Goal: Task Accomplishment & Management: Manage account settings

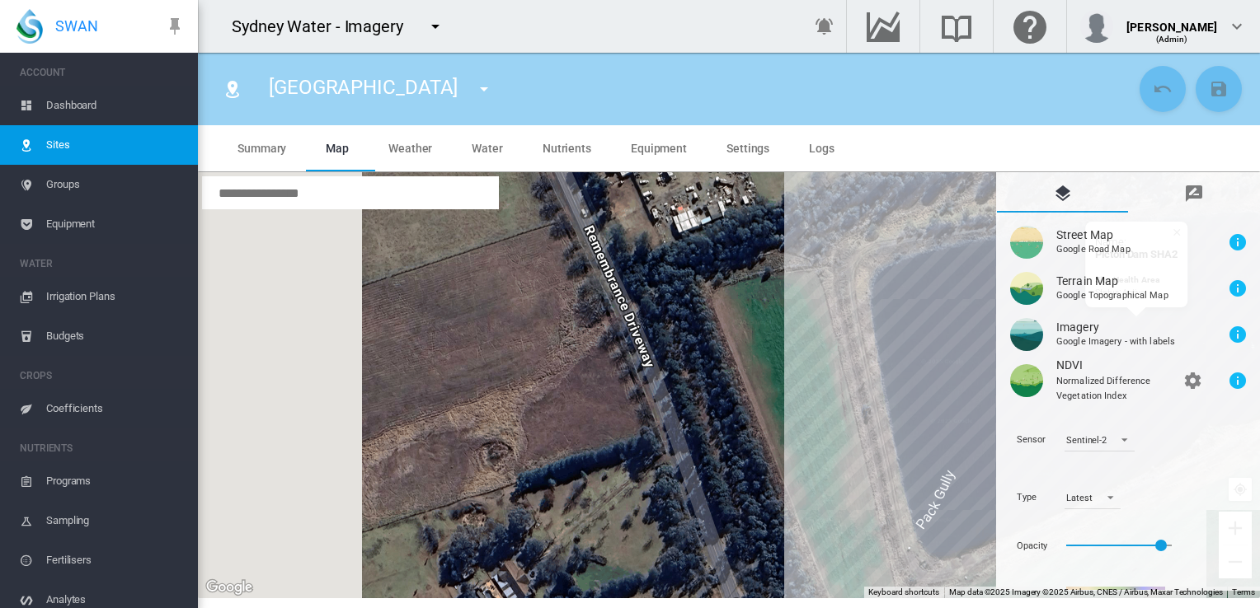
drag, startPoint x: 515, startPoint y: 398, endPoint x: 787, endPoint y: 434, distance: 274.3
click at [787, 434] on div "To navigate, press the arrow keys. Name: [GEOGRAPHIC_DATA] Site Health Area Sta…" at bounding box center [729, 385] width 1062 height 426
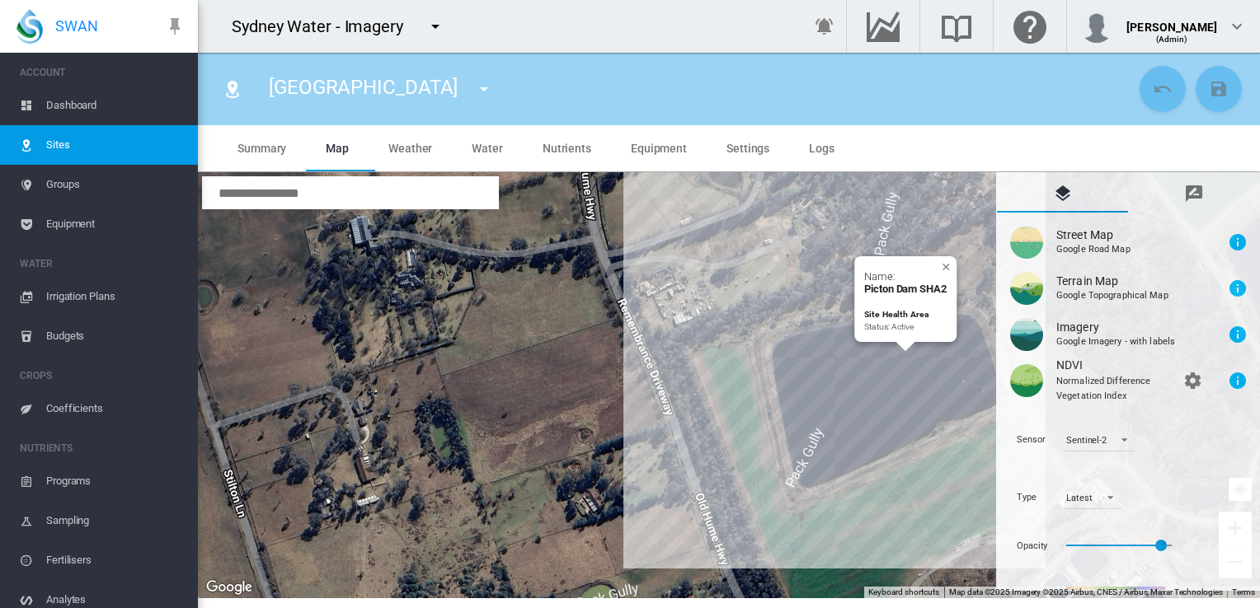
click at [905, 417] on div "To navigate, press the arrow keys. Name: [GEOGRAPHIC_DATA] Site Health Area Sta…" at bounding box center [729, 385] width 1062 height 426
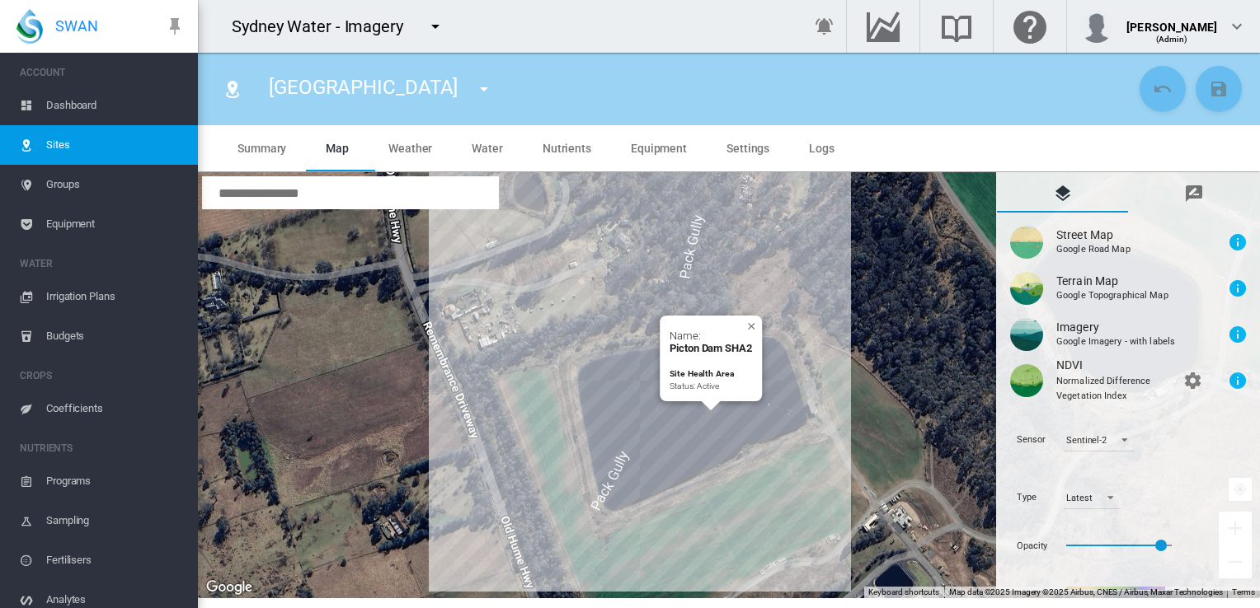
drag, startPoint x: 933, startPoint y: 495, endPoint x: 732, endPoint y: 519, distance: 202.5
click at [732, 519] on div "To navigate, press the arrow keys. Name: [GEOGRAPHIC_DATA] Site Health Area Sta…" at bounding box center [729, 385] width 1062 height 426
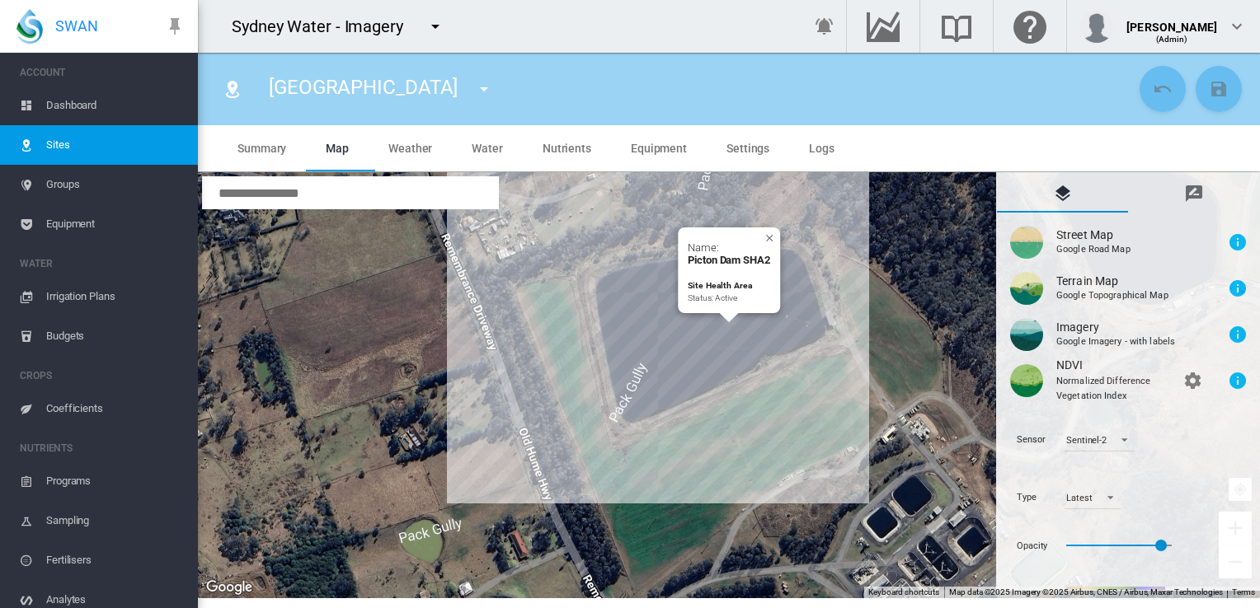
drag, startPoint x: 821, startPoint y: 453, endPoint x: 841, endPoint y: 361, distance: 93.6
click at [841, 361] on div "To navigate, press the arrow keys. Name: [GEOGRAPHIC_DATA] Site Health Area Sta…" at bounding box center [729, 385] width 1062 height 426
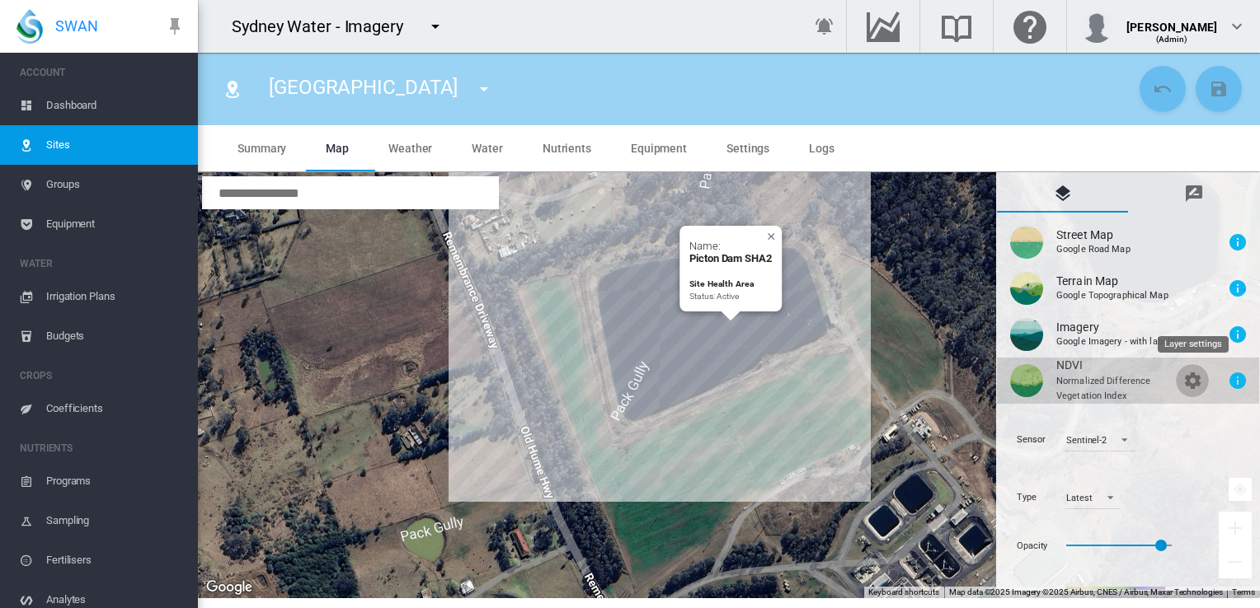
click at [1194, 378] on md-icon "icon-cog" at bounding box center [1192, 381] width 20 height 20
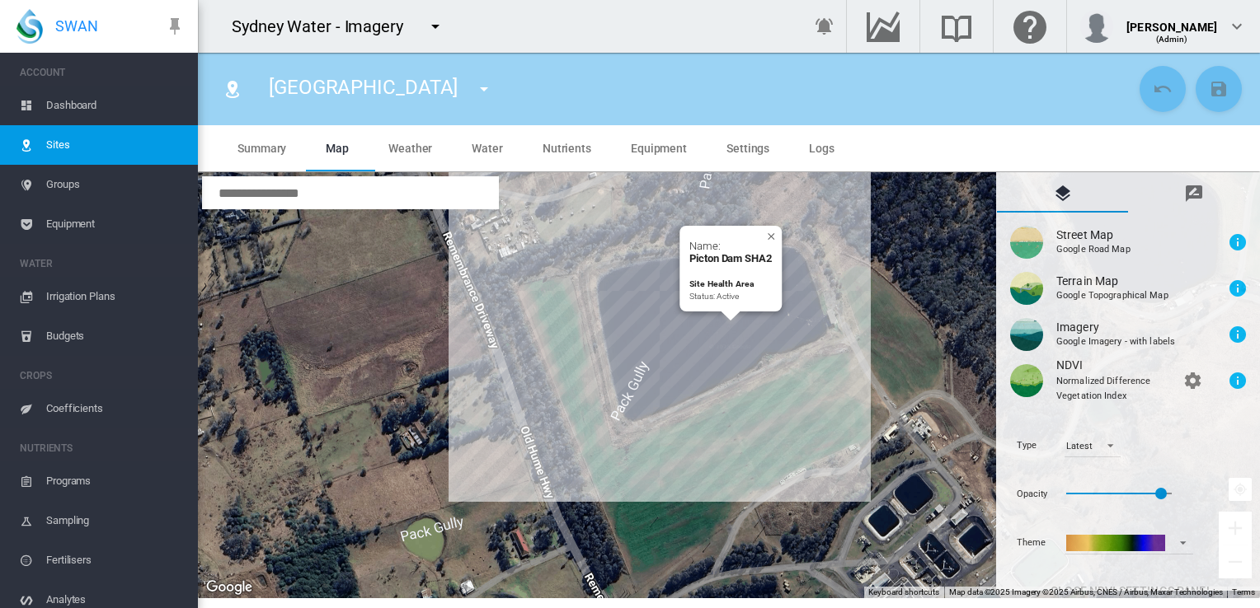
scroll to position [71, 0]
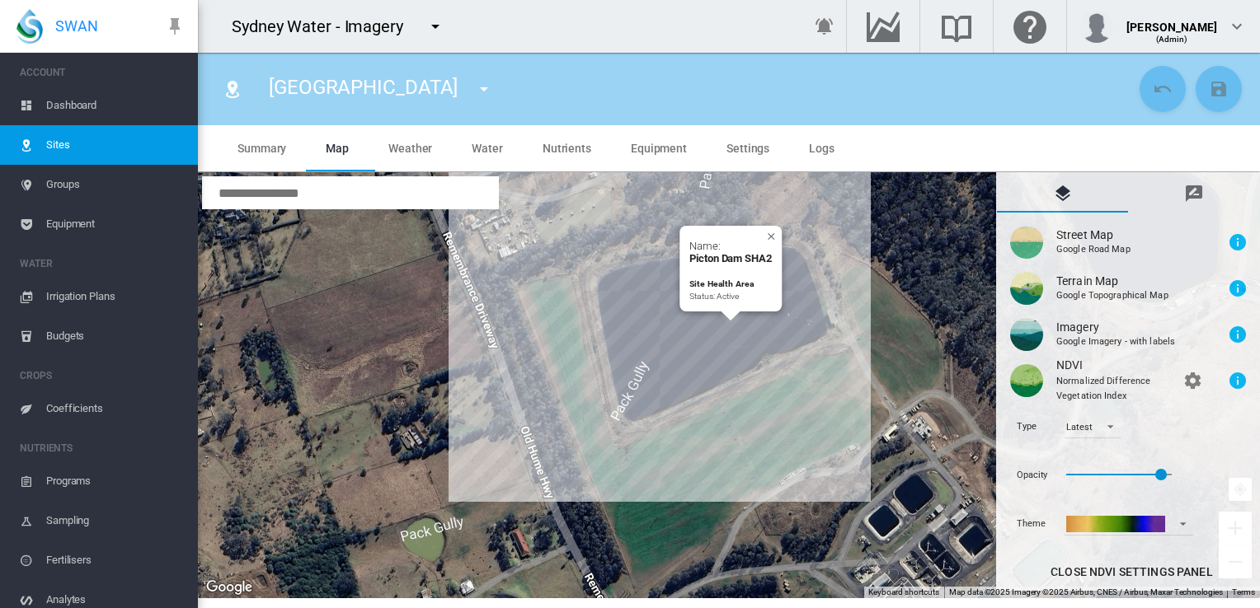
click at [705, 341] on div "To navigate, press the arrow keys. Name: [GEOGRAPHIC_DATA] Site Health Area Sta…" at bounding box center [729, 385] width 1062 height 426
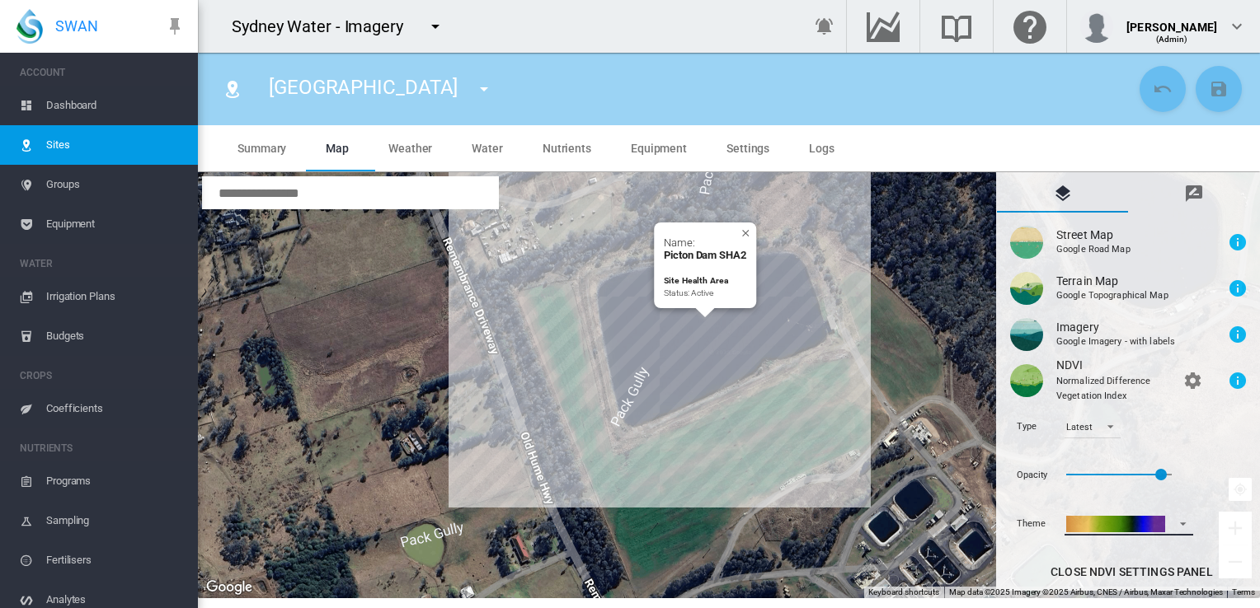
click at [1184, 521] on span at bounding box center [1178, 522] width 20 height 12
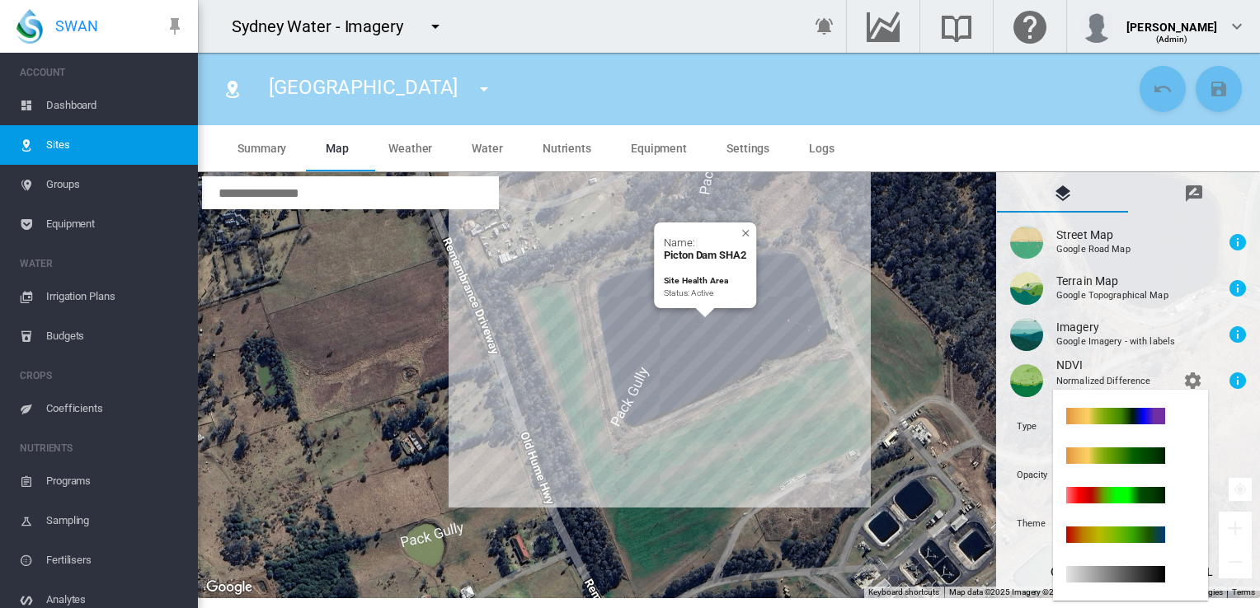
click at [1237, 440] on md-backdrop at bounding box center [630, 304] width 1260 height 608
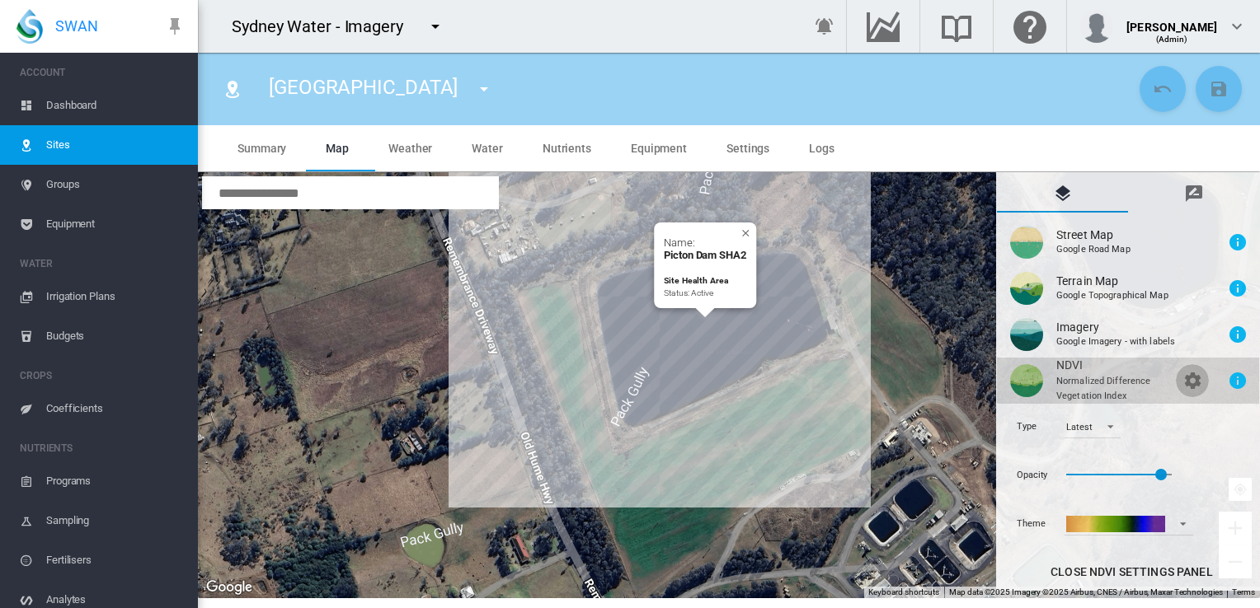
click at [1194, 382] on md-icon "icon-cog" at bounding box center [1192, 381] width 20 height 20
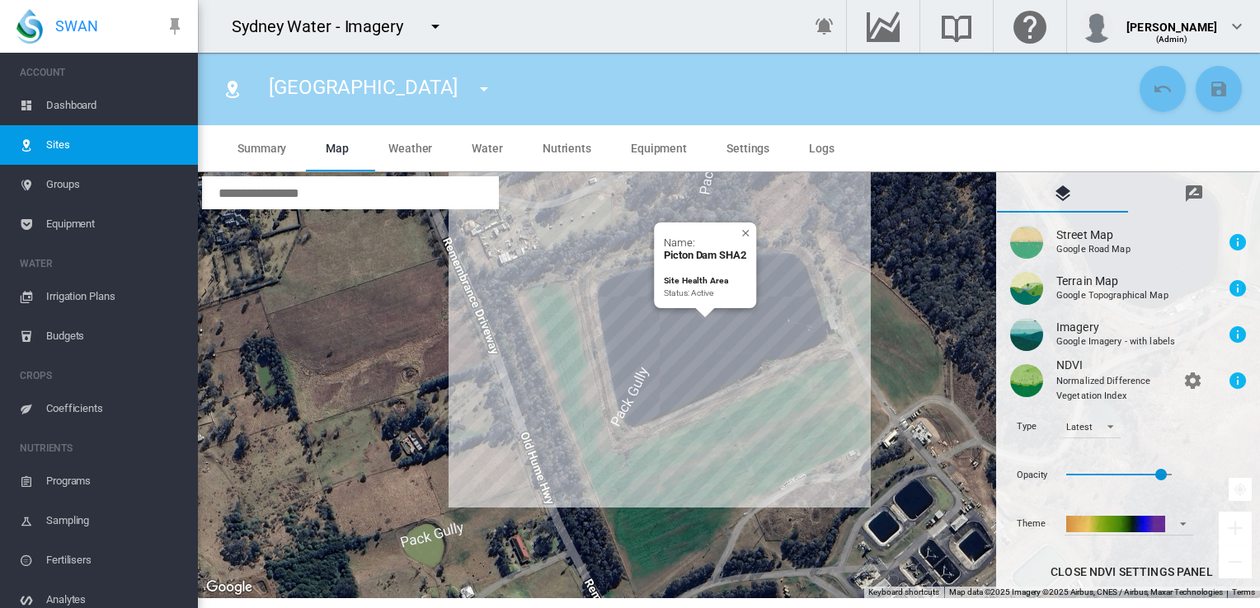
click at [647, 389] on div "To navigate, press the arrow keys. Name: [GEOGRAPHIC_DATA] Site Health Area Sta…" at bounding box center [729, 385] width 1062 height 426
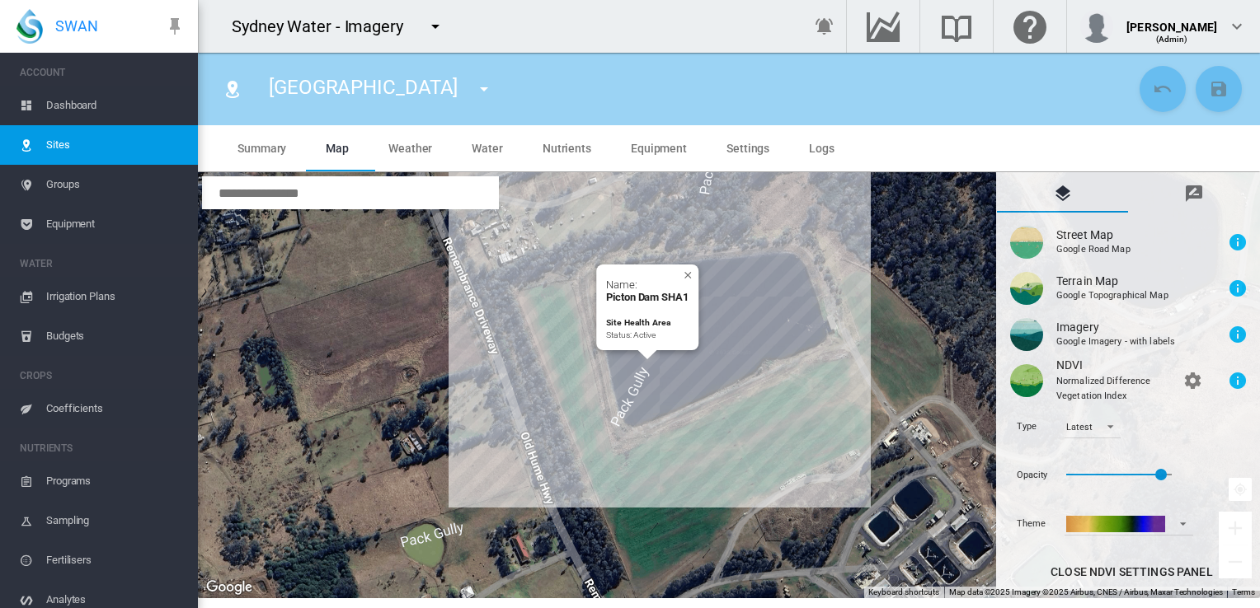
click at [725, 335] on div "To navigate, press the arrow keys. Name: [GEOGRAPHIC_DATA] Site Health Area Sta…" at bounding box center [729, 385] width 1062 height 426
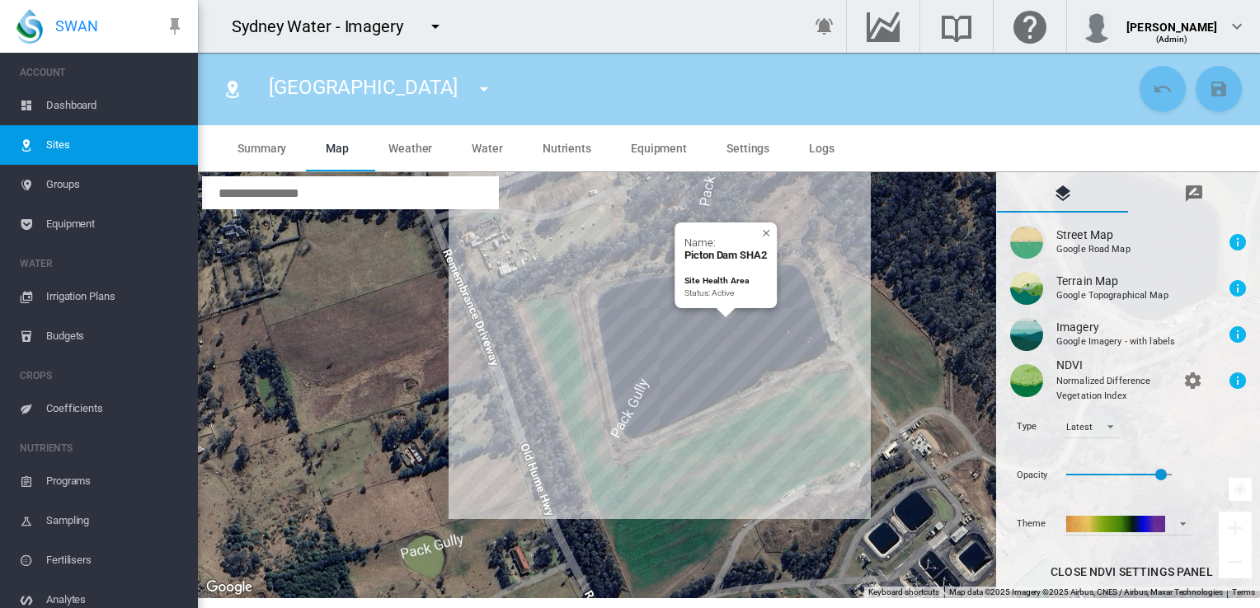
click at [93, 105] on span "Dashboard" at bounding box center [115, 106] width 138 height 40
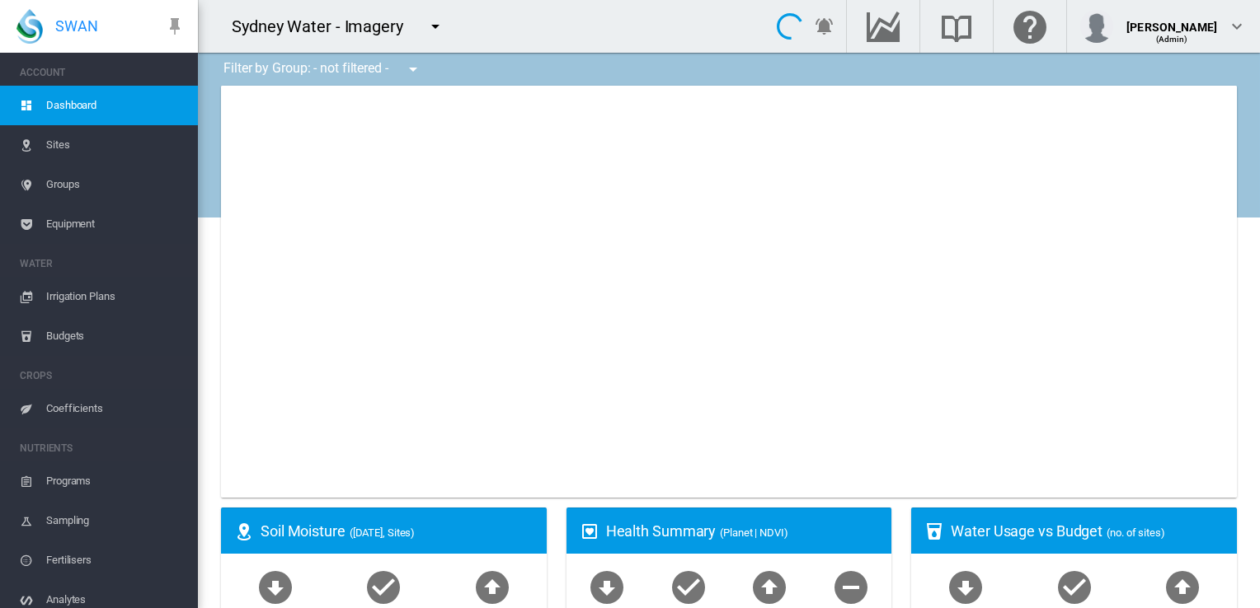
type input "**********"
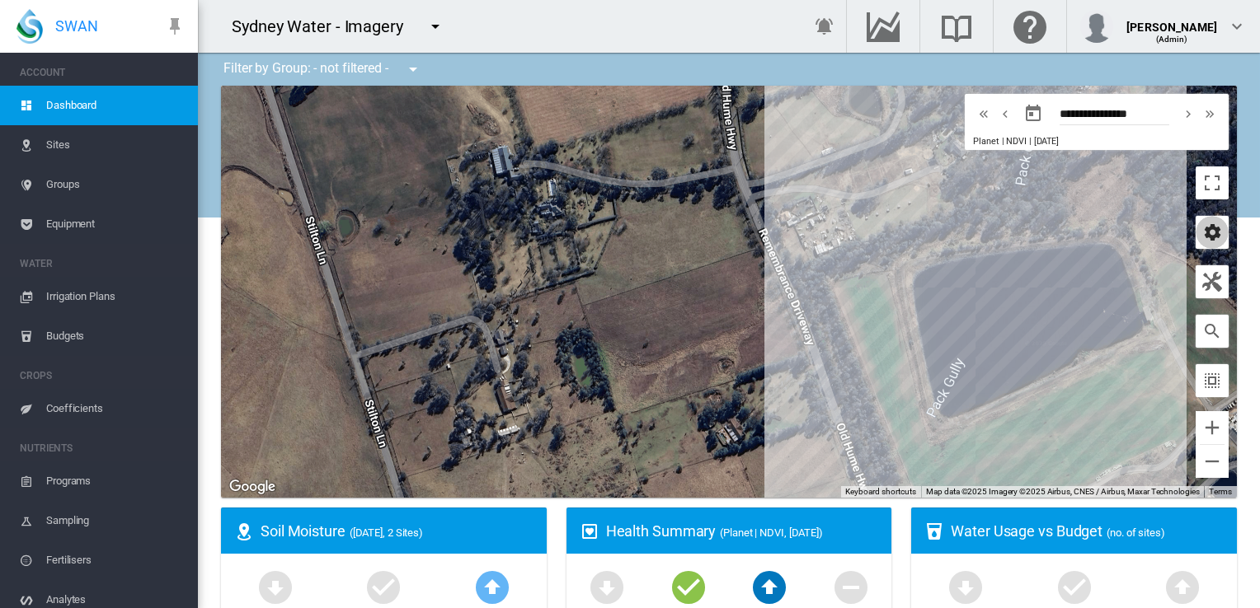
click at [1207, 233] on md-icon "icon-cog" at bounding box center [1212, 233] width 20 height 20
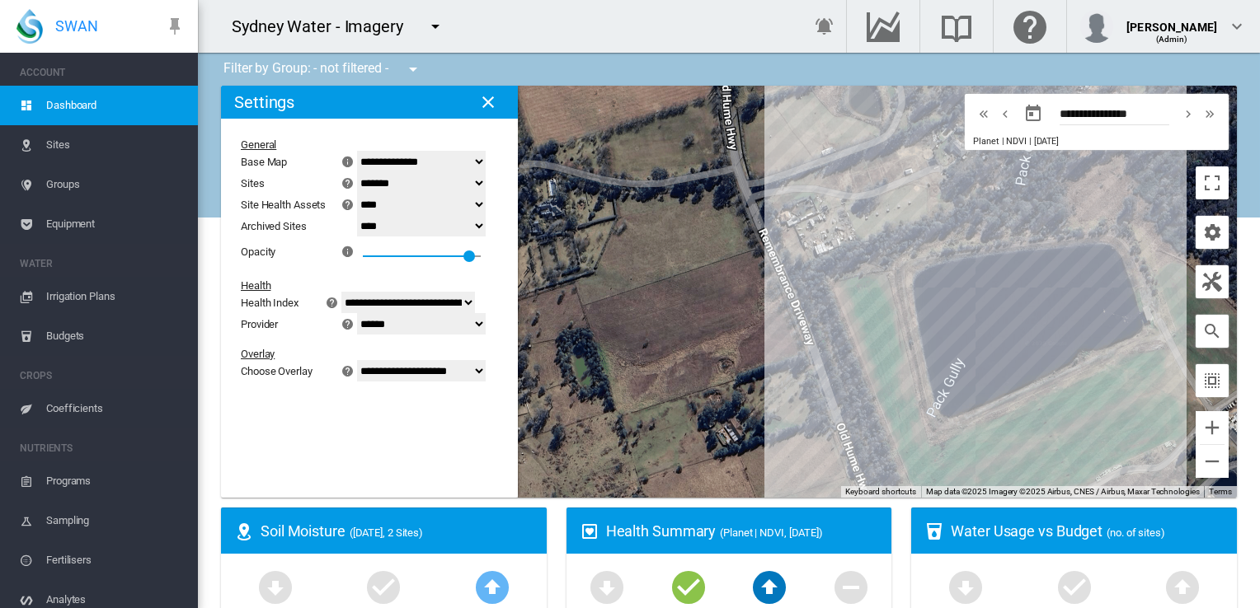
click at [486, 374] on select "**********" at bounding box center [421, 370] width 129 height 21
click at [367, 382] on select "**********" at bounding box center [421, 370] width 129 height 21
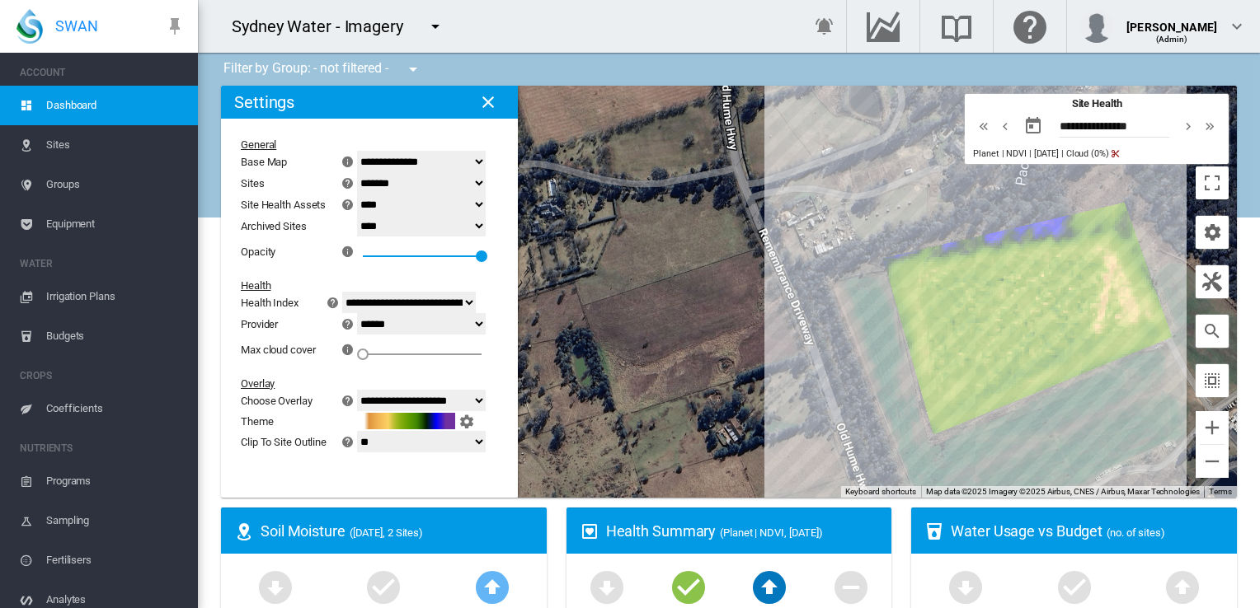
click at [486, 397] on select "**********" at bounding box center [421, 400] width 129 height 21
click at [367, 390] on select "**********" at bounding box center [421, 400] width 129 height 21
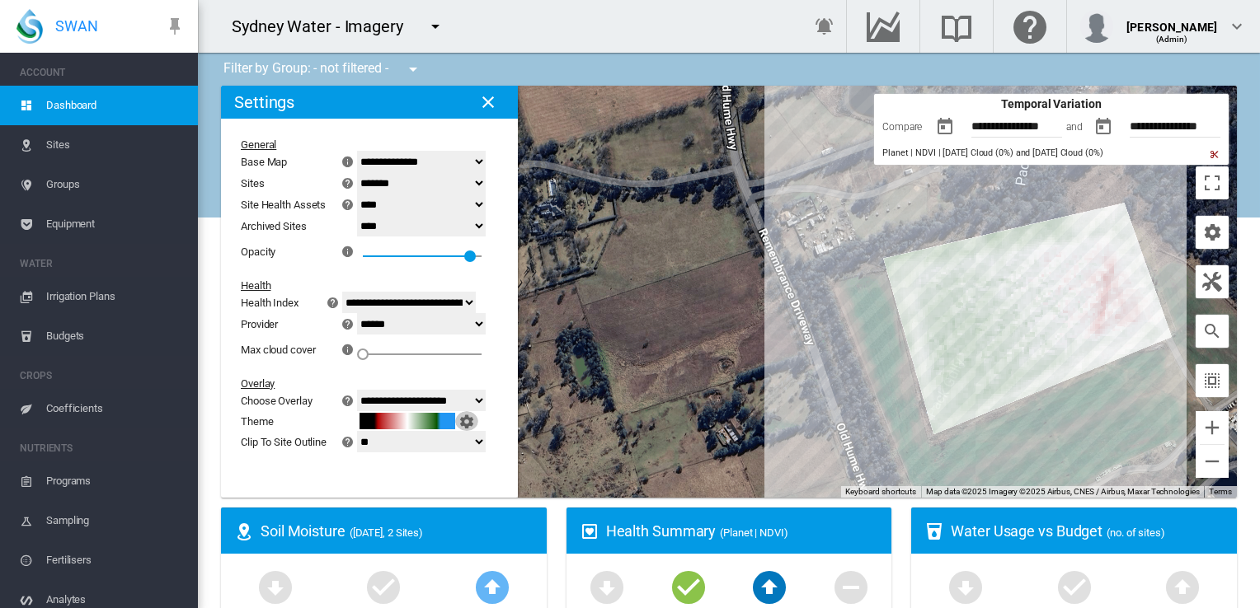
click at [476, 420] on md-icon "icon-cog" at bounding box center [467, 421] width 20 height 20
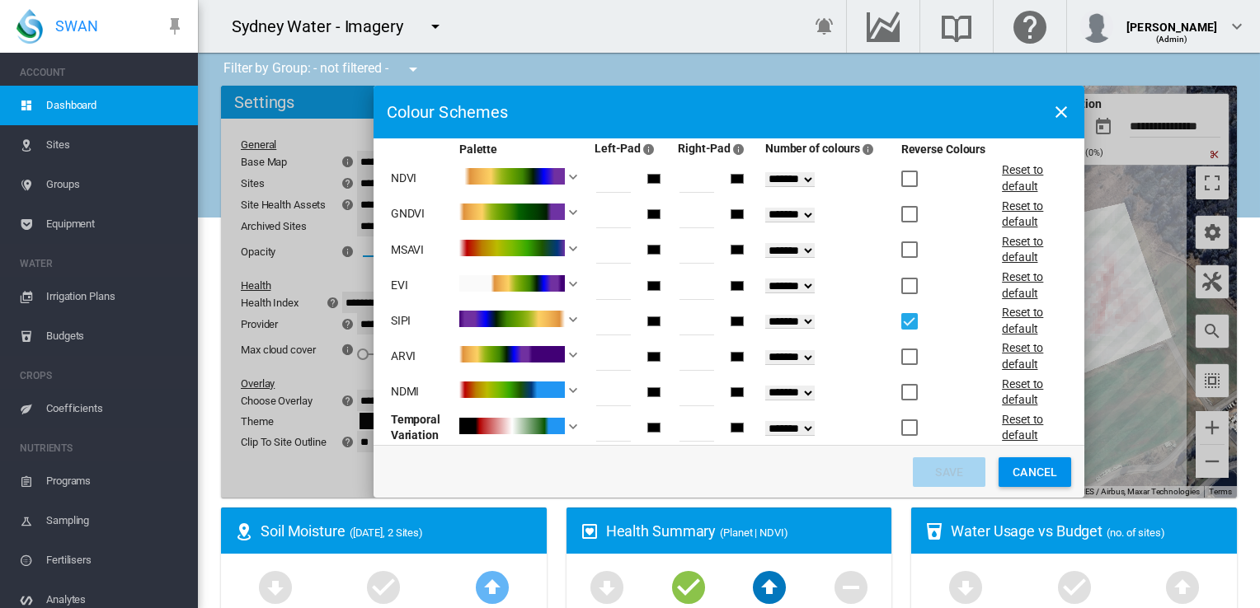
scroll to position [55, 0]
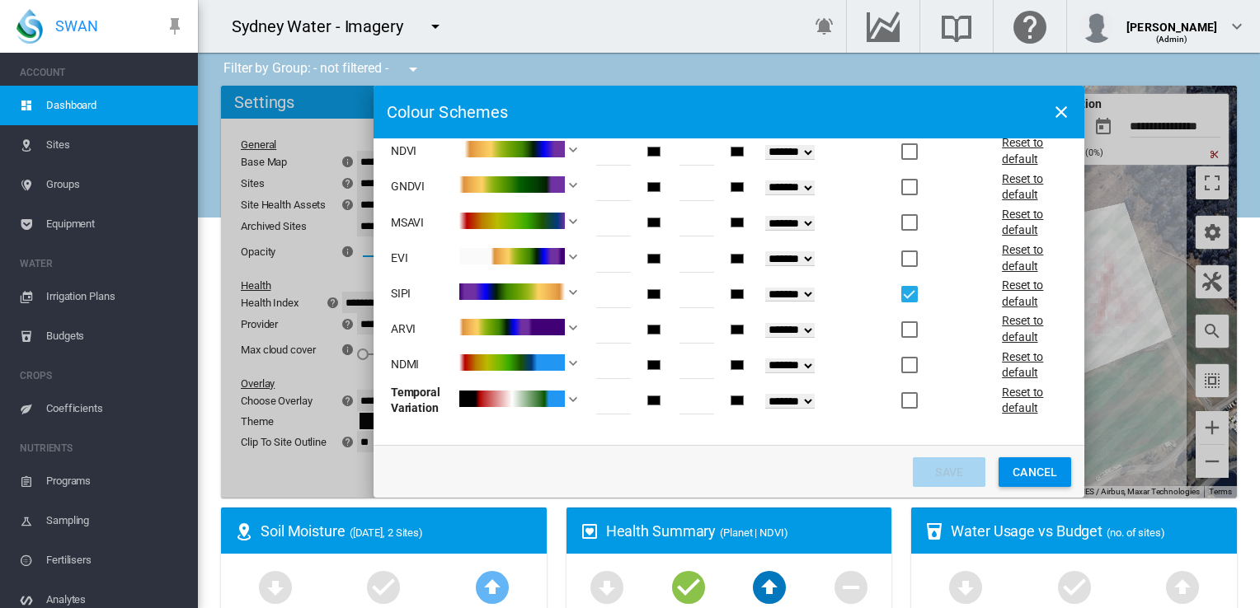
click at [797, 395] on select "******* * * * * * * * **" at bounding box center [789, 401] width 49 height 15
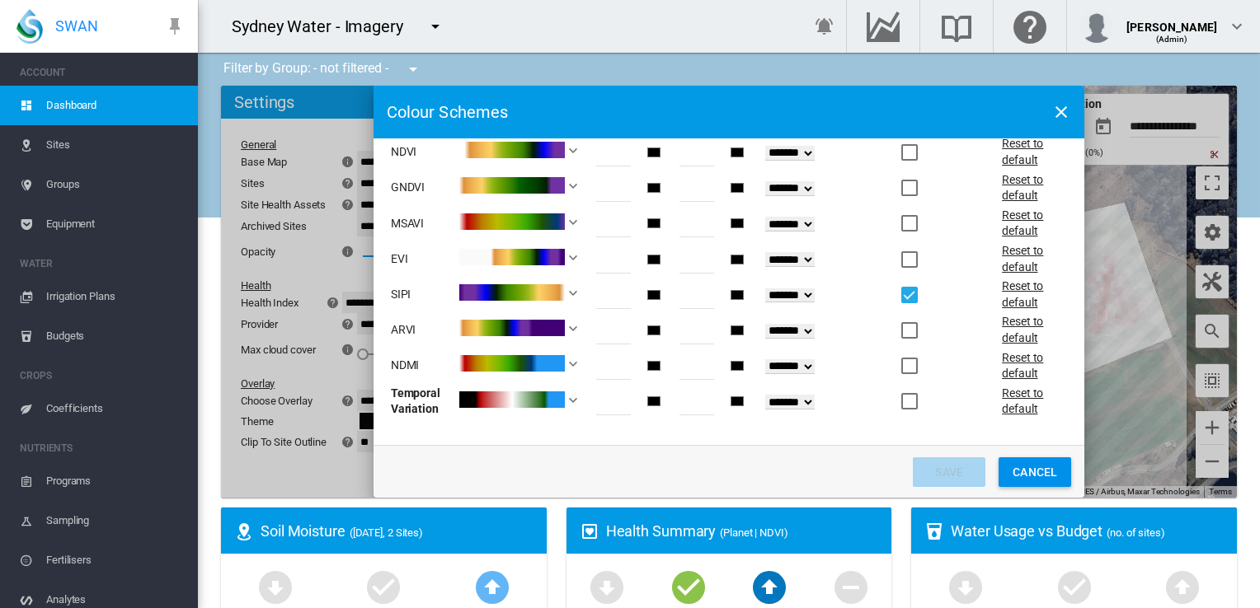
scroll to position [0, 0]
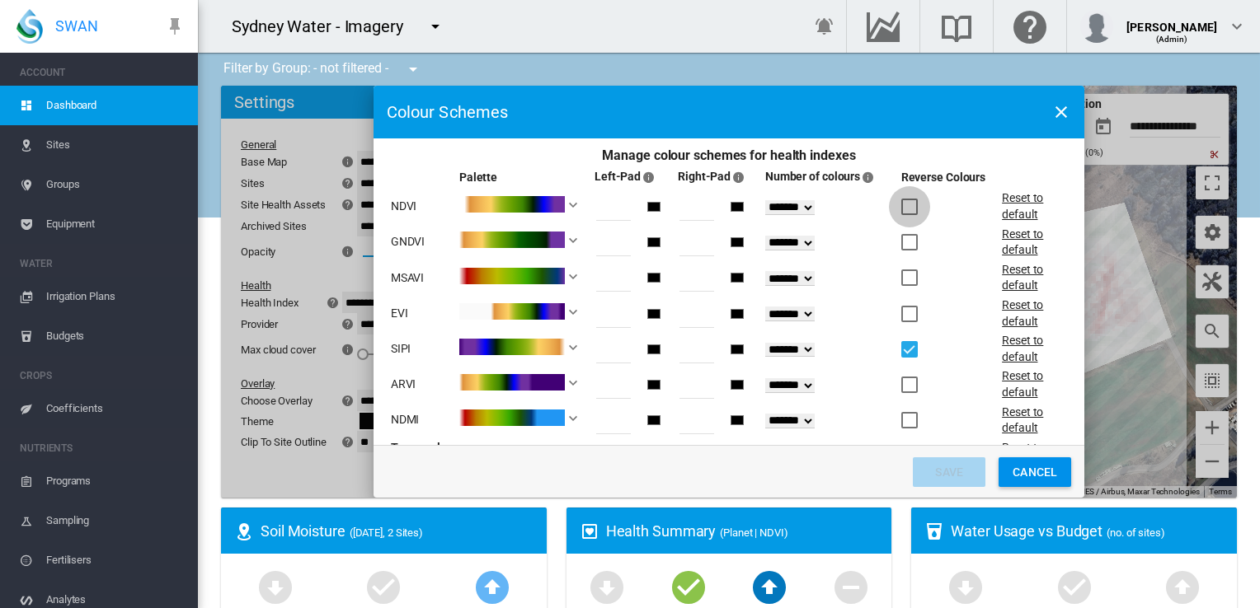
click at [901, 207] on div "Manage colour ..." at bounding box center [909, 207] width 16 height 16
click at [936, 475] on button "Save" at bounding box center [948, 472] width 73 height 30
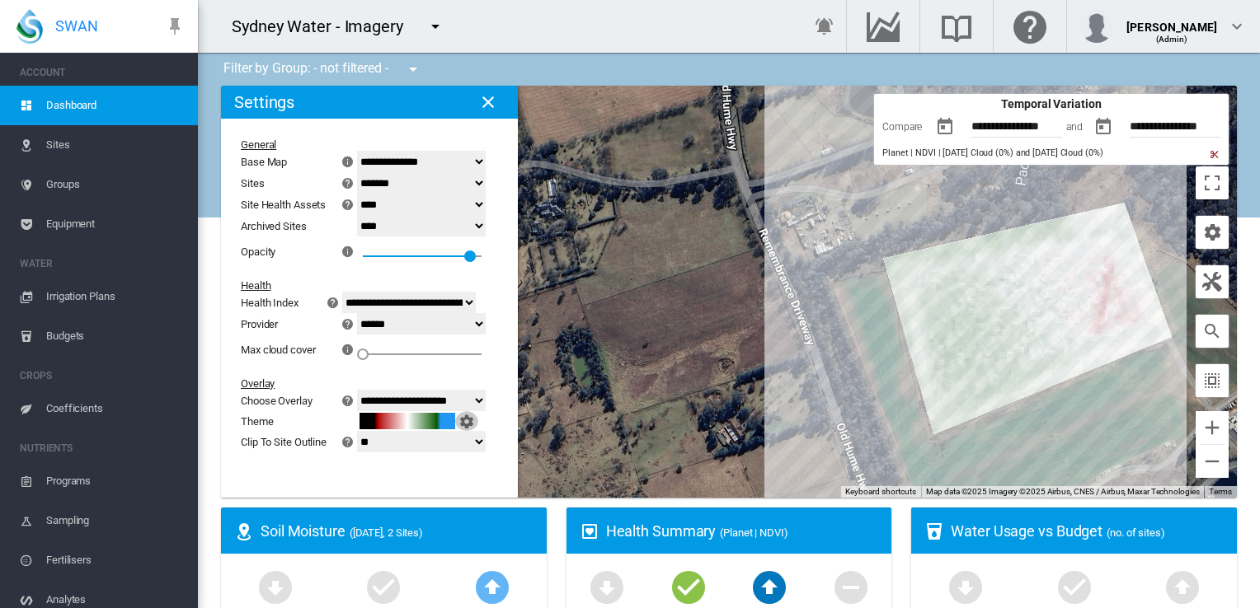
click at [476, 423] on md-icon "icon-cog" at bounding box center [467, 421] width 20 height 20
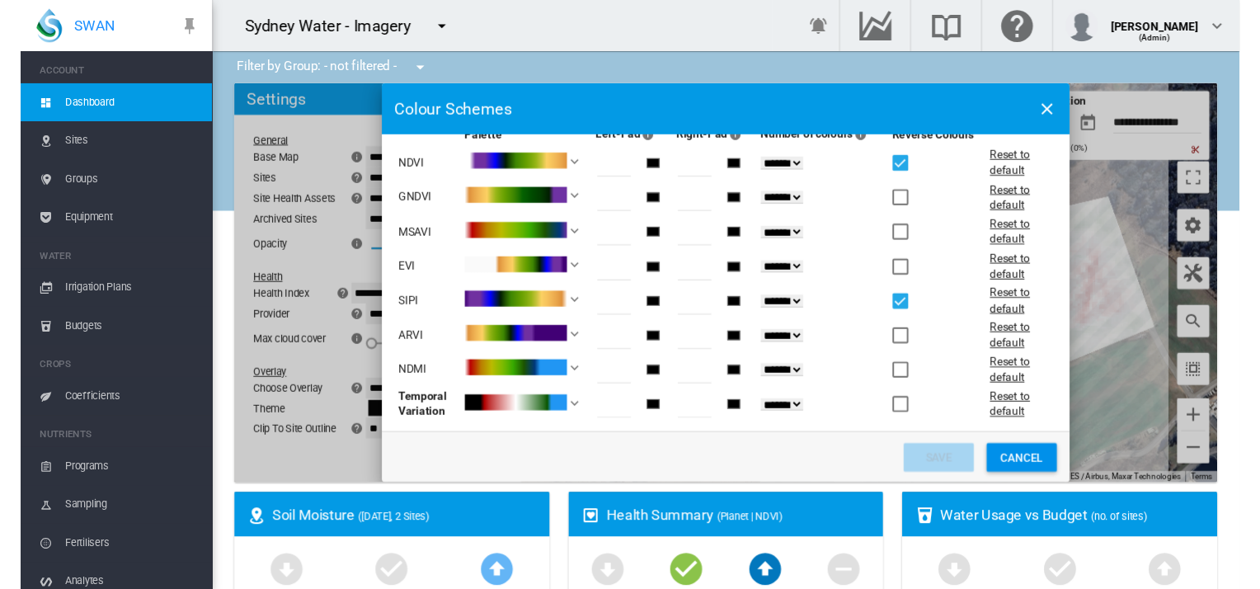
scroll to position [55, 0]
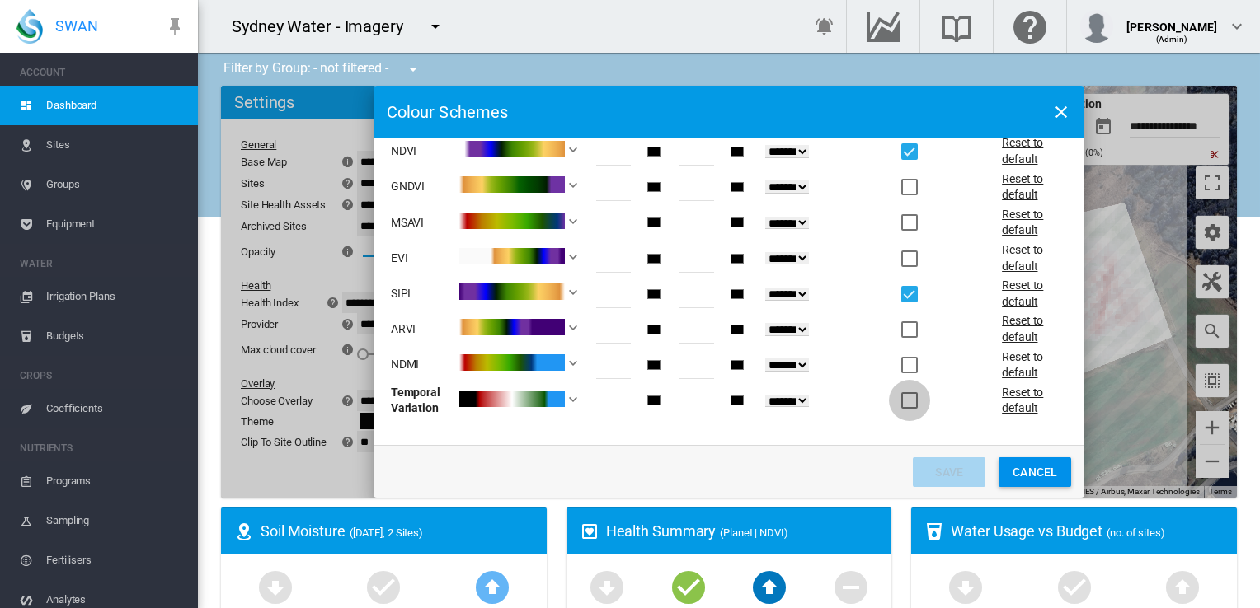
click at [901, 397] on div "Manage colour ..." at bounding box center [909, 400] width 16 height 16
click at [933, 471] on button "Save" at bounding box center [948, 472] width 73 height 30
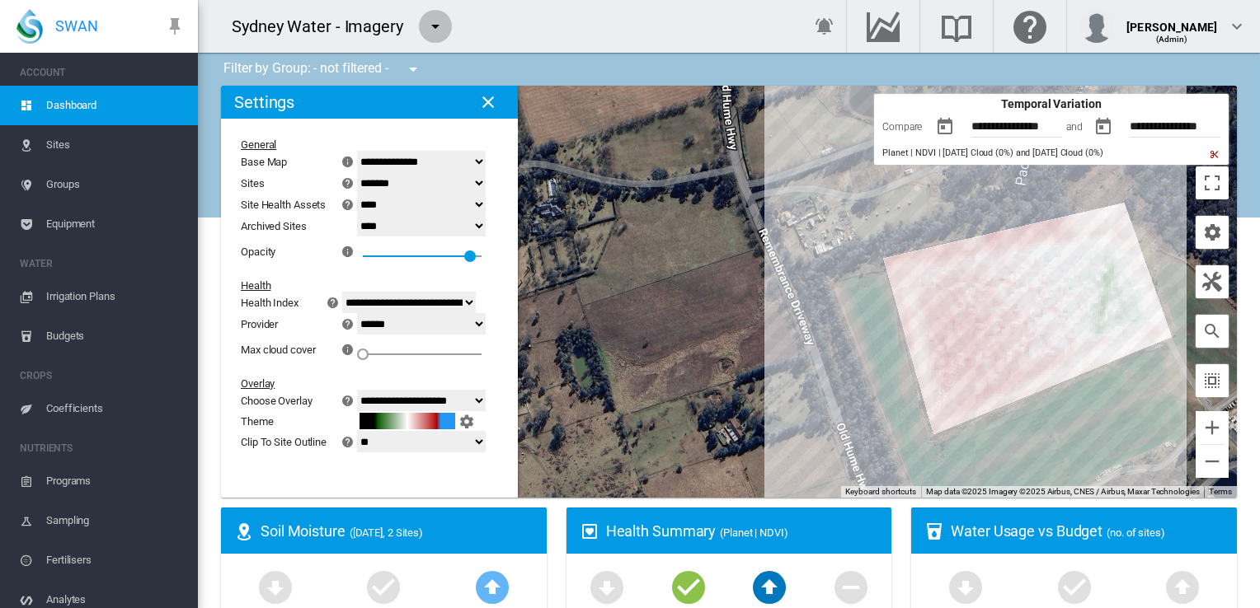
click at [436, 28] on md-icon "icon-menu-down" at bounding box center [435, 26] width 20 height 20
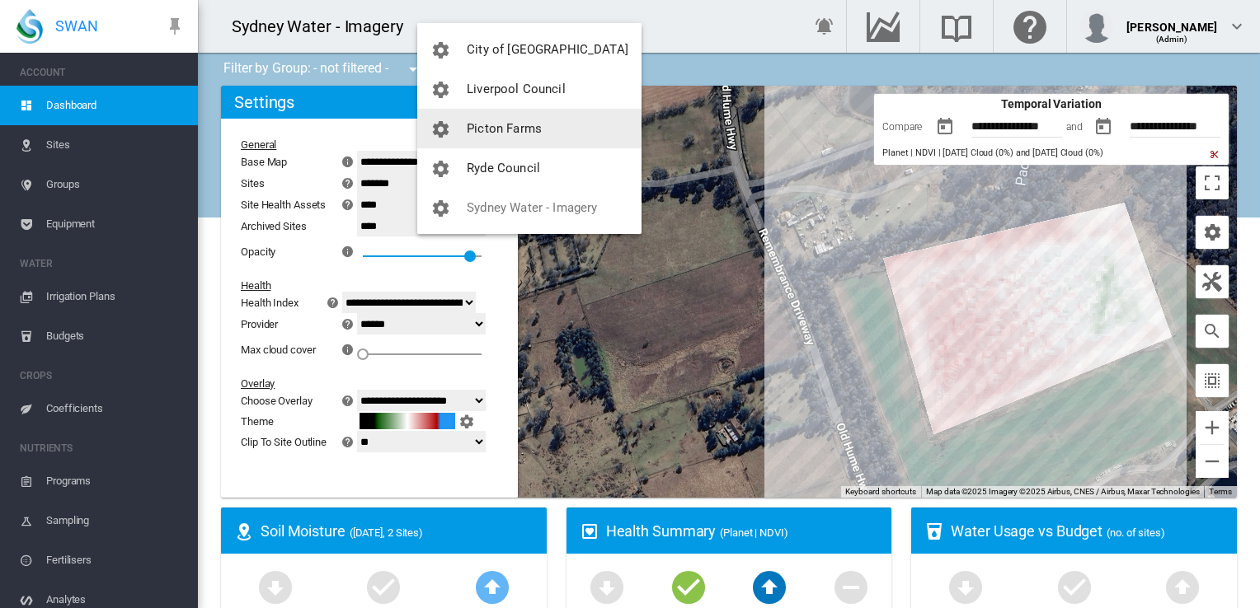
click at [495, 127] on span "Picton Farms" at bounding box center [504, 128] width 75 height 15
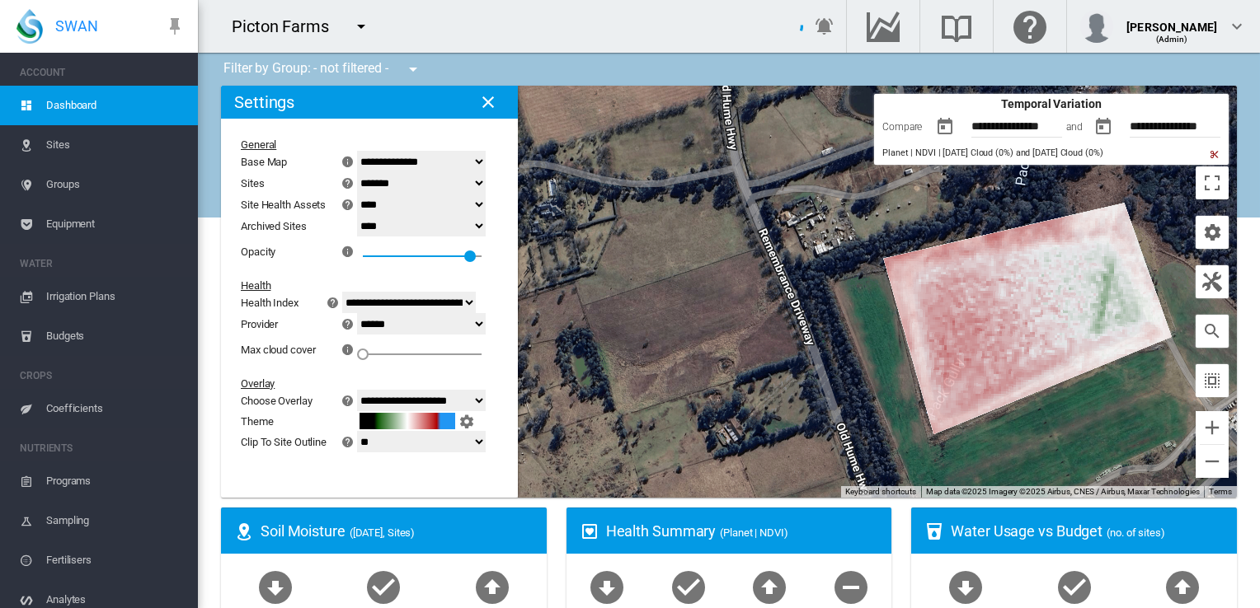
select select "********"
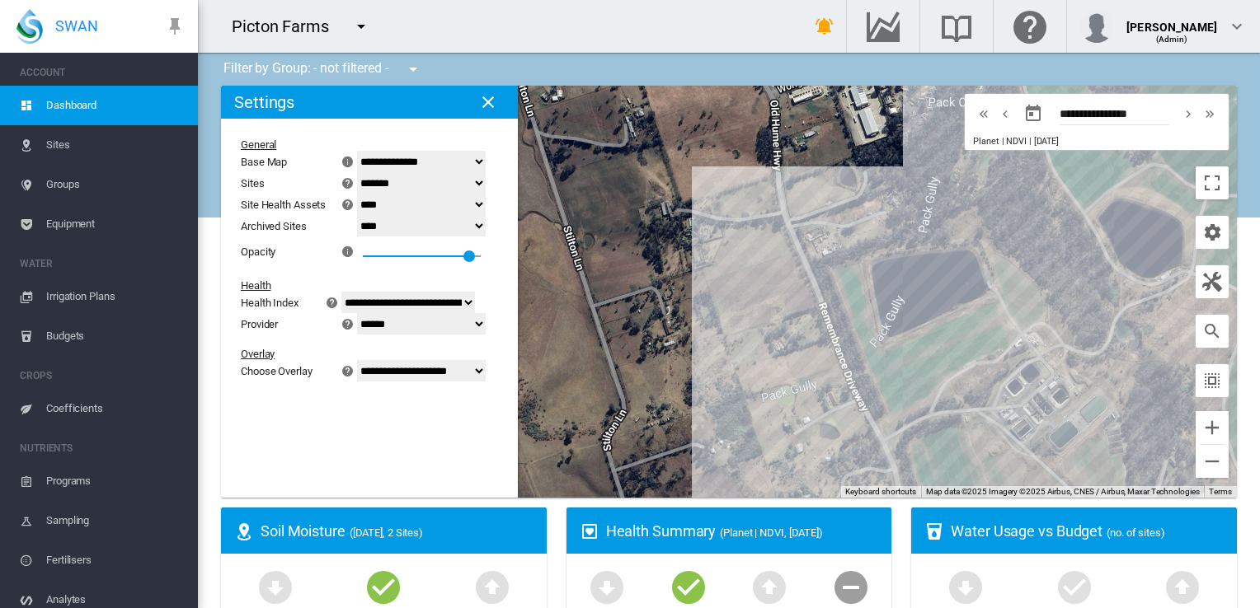
click at [363, 26] on md-icon "icon-menu-down" at bounding box center [361, 26] width 20 height 20
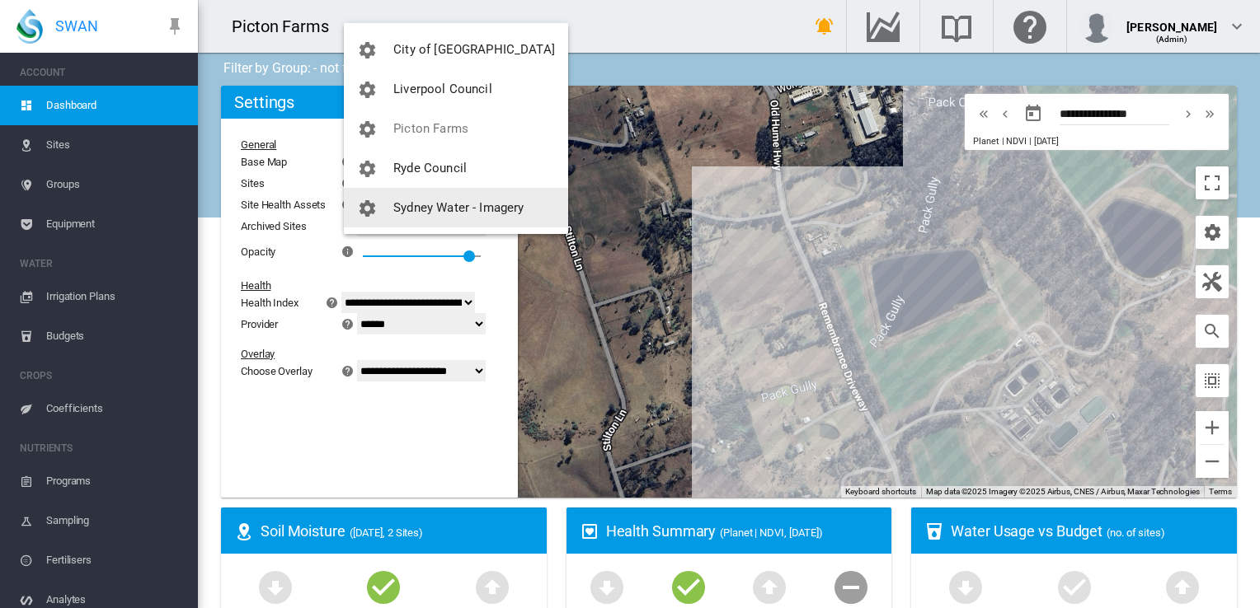
click at [439, 213] on span "Sydney Water - Imagery" at bounding box center [458, 207] width 130 height 15
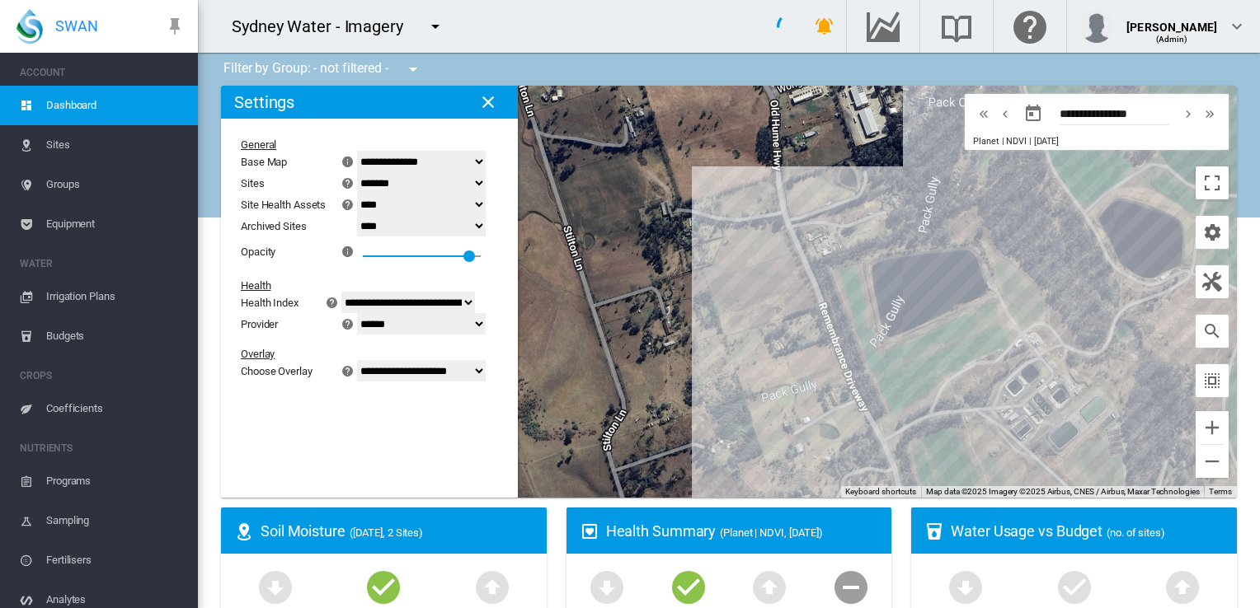
select select "**********"
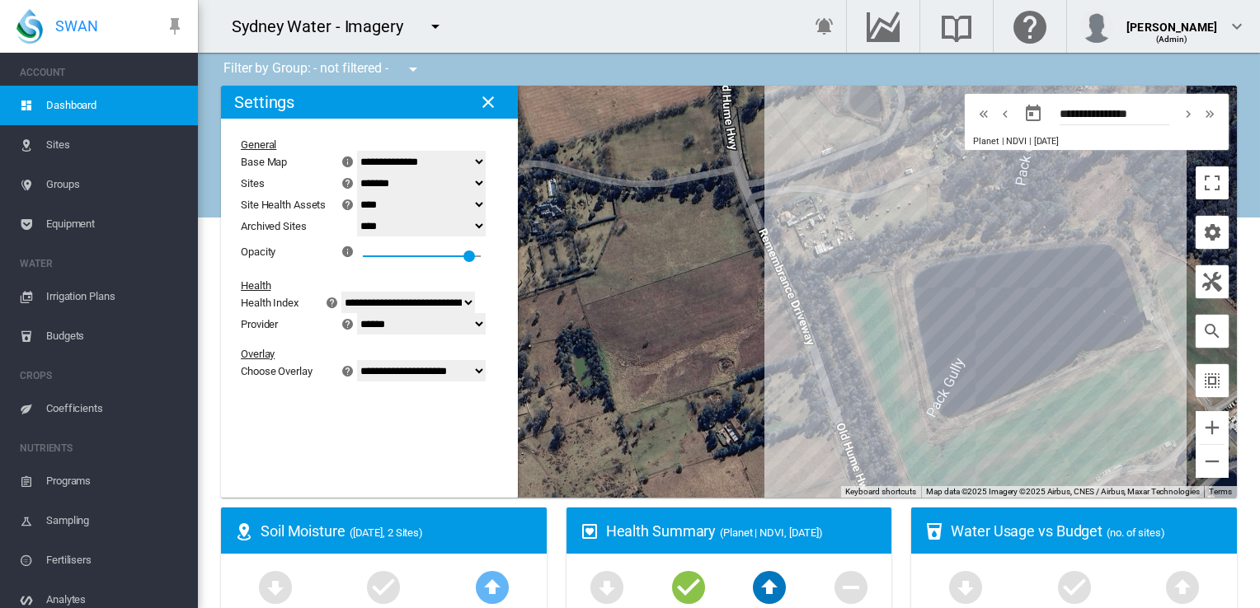
click at [60, 143] on span "Sites" at bounding box center [115, 145] width 138 height 40
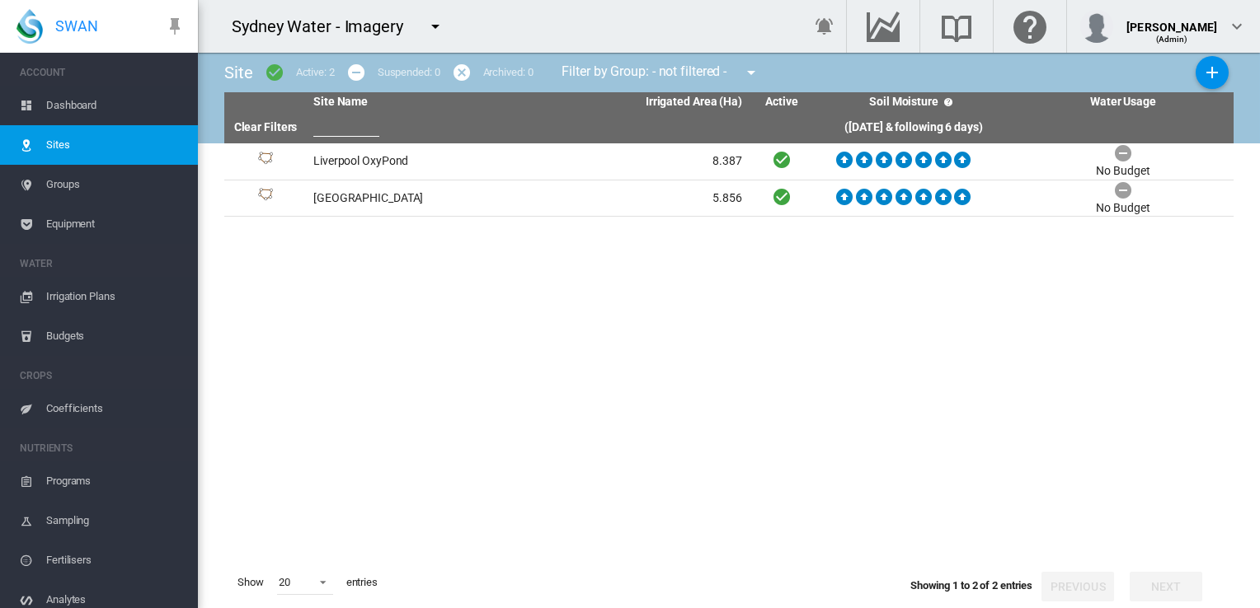
click at [63, 213] on span "Equipment" at bounding box center [115, 224] width 138 height 40
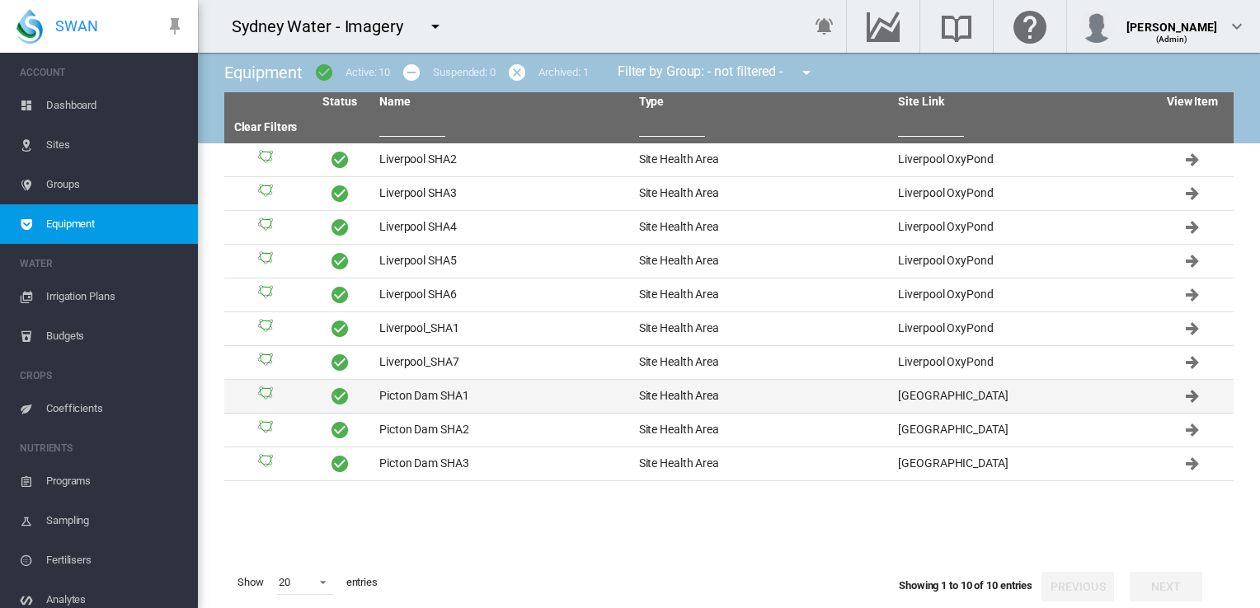
click at [452, 398] on td "Picton Dam SHA1" at bounding box center [503, 396] width 260 height 33
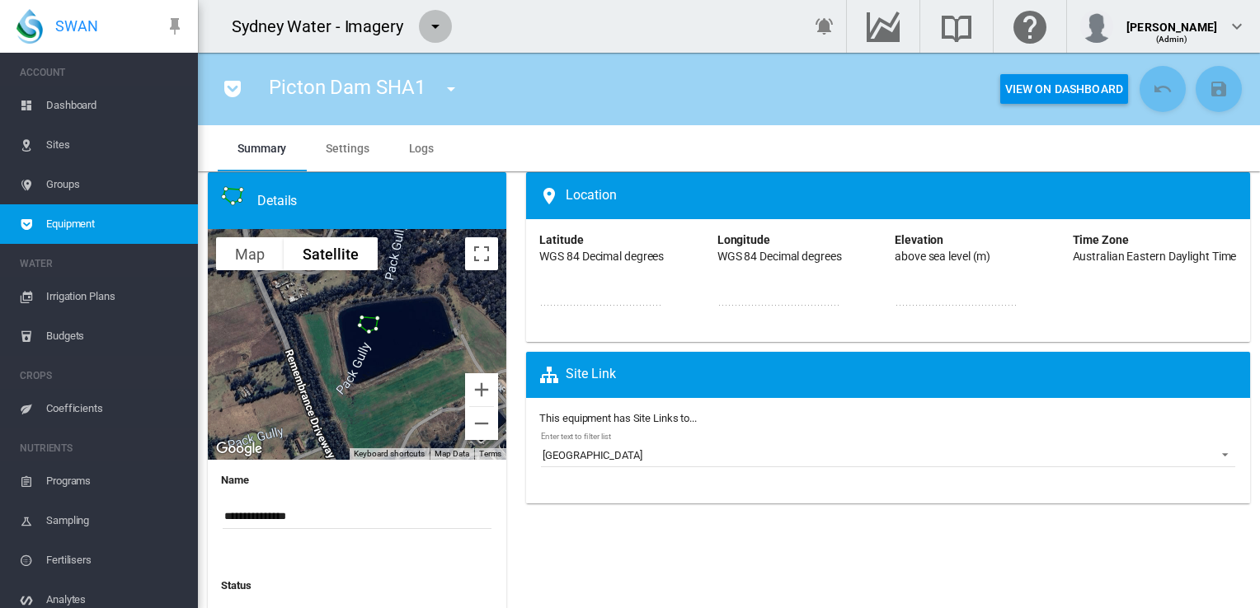
click at [435, 27] on md-icon "icon-menu-down" at bounding box center [435, 26] width 20 height 20
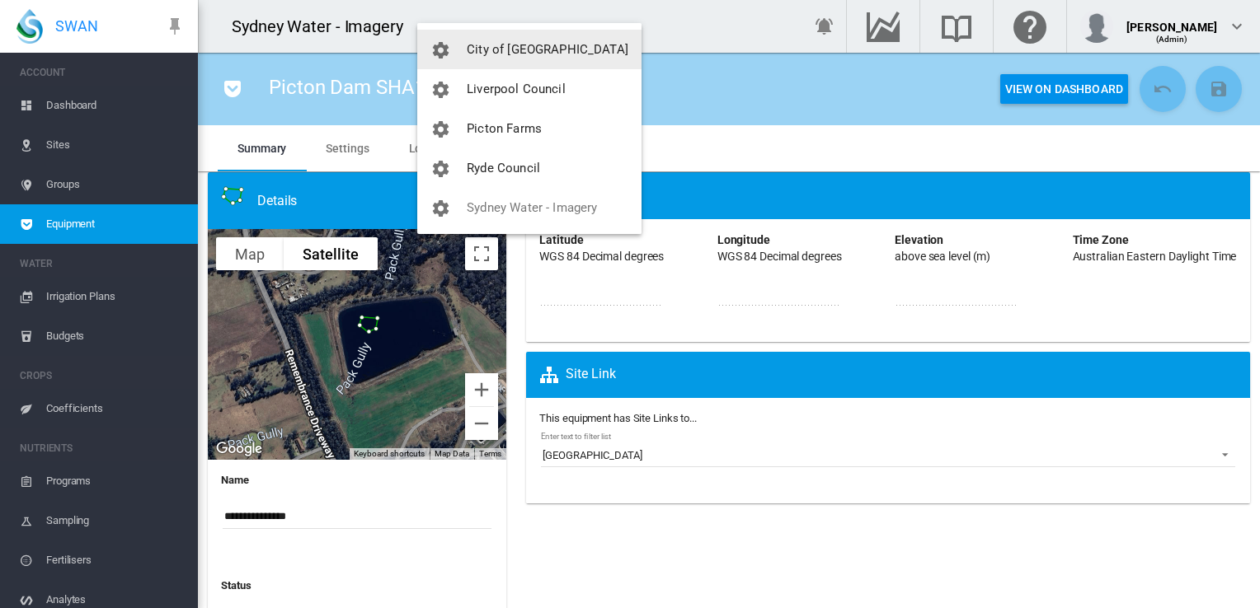
click at [516, 52] on span "City of [GEOGRAPHIC_DATA]" at bounding box center [548, 49] width 162 height 15
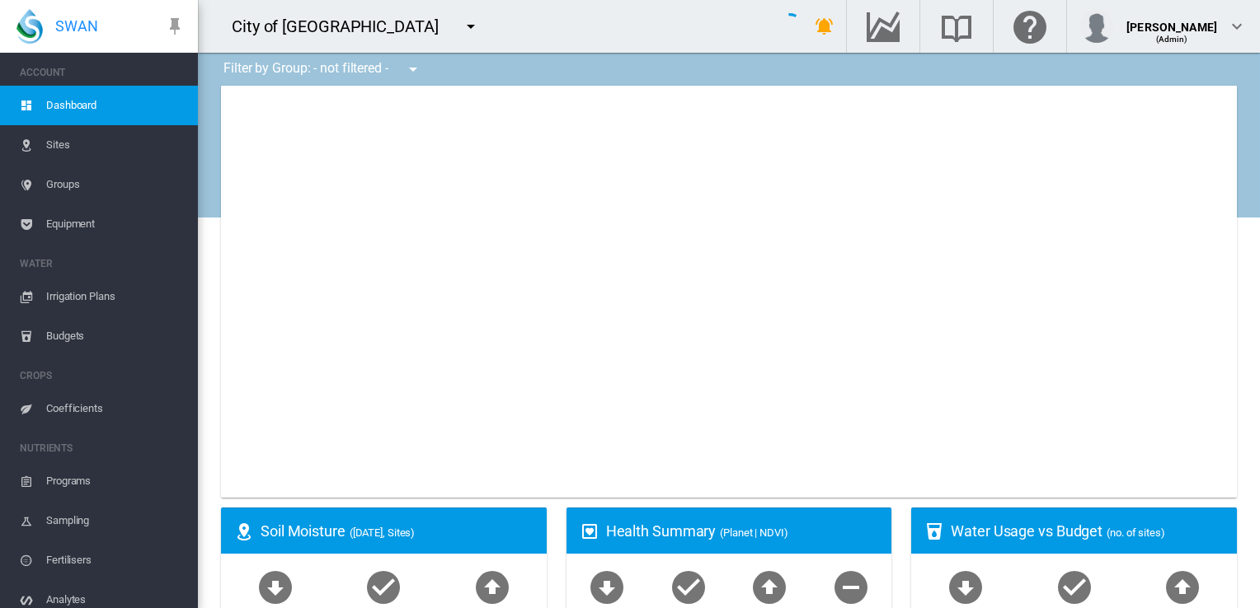
click at [59, 146] on span "Sites" at bounding box center [115, 145] width 138 height 40
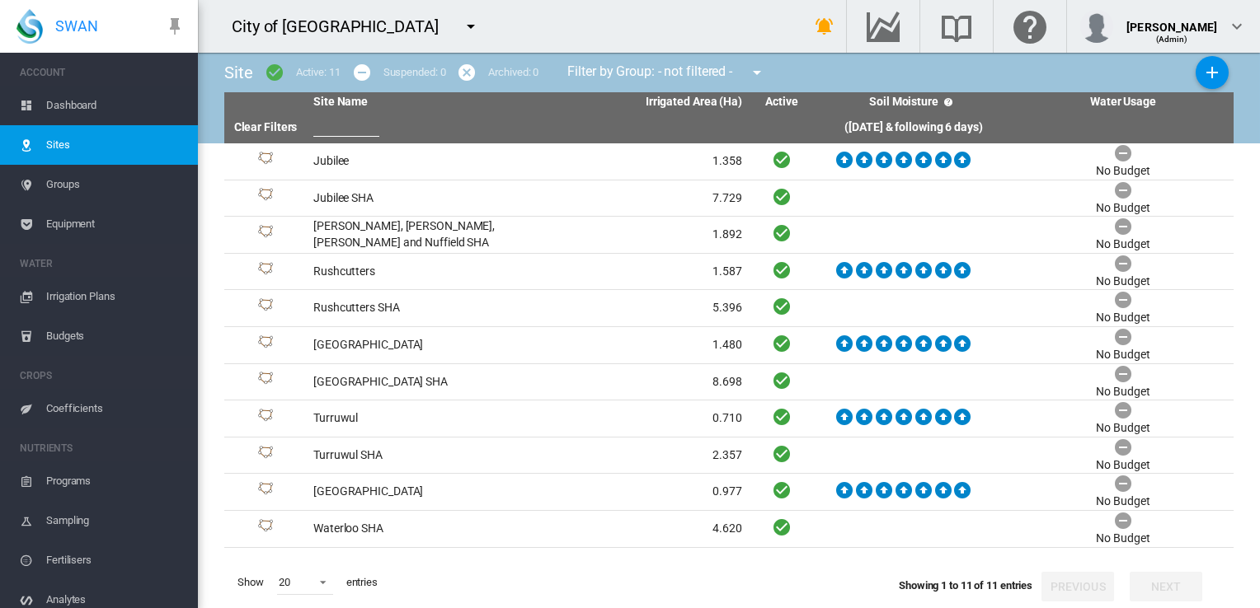
click at [73, 106] on span "Dashboard" at bounding box center [115, 106] width 138 height 40
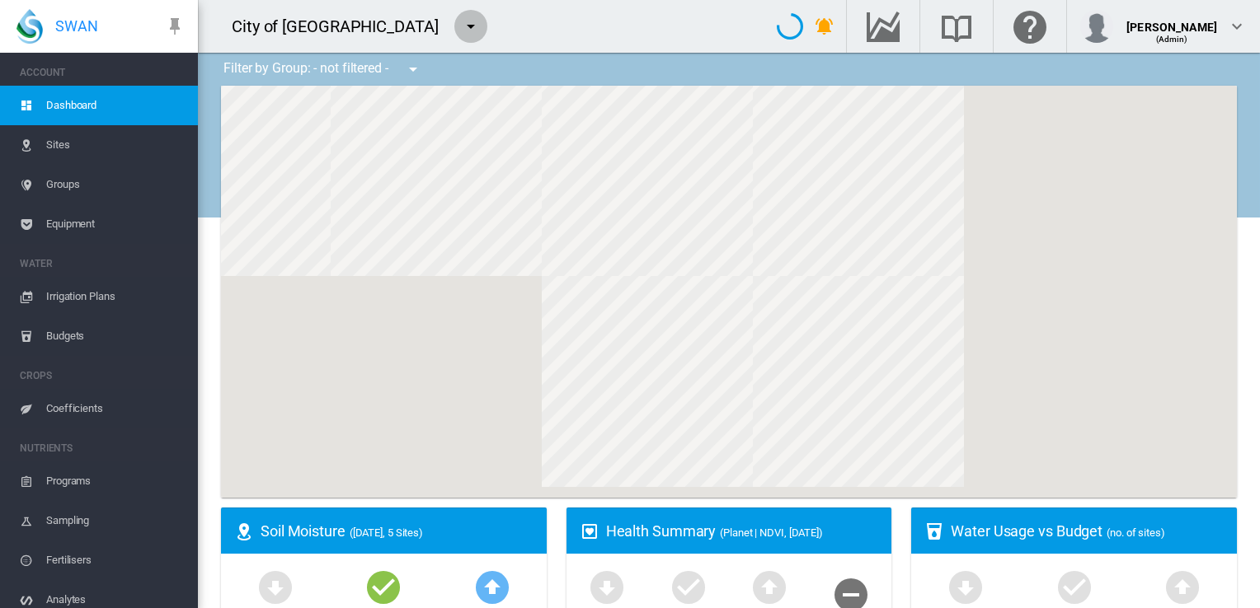
click at [461, 25] on md-icon "icon-menu-down" at bounding box center [471, 26] width 20 height 20
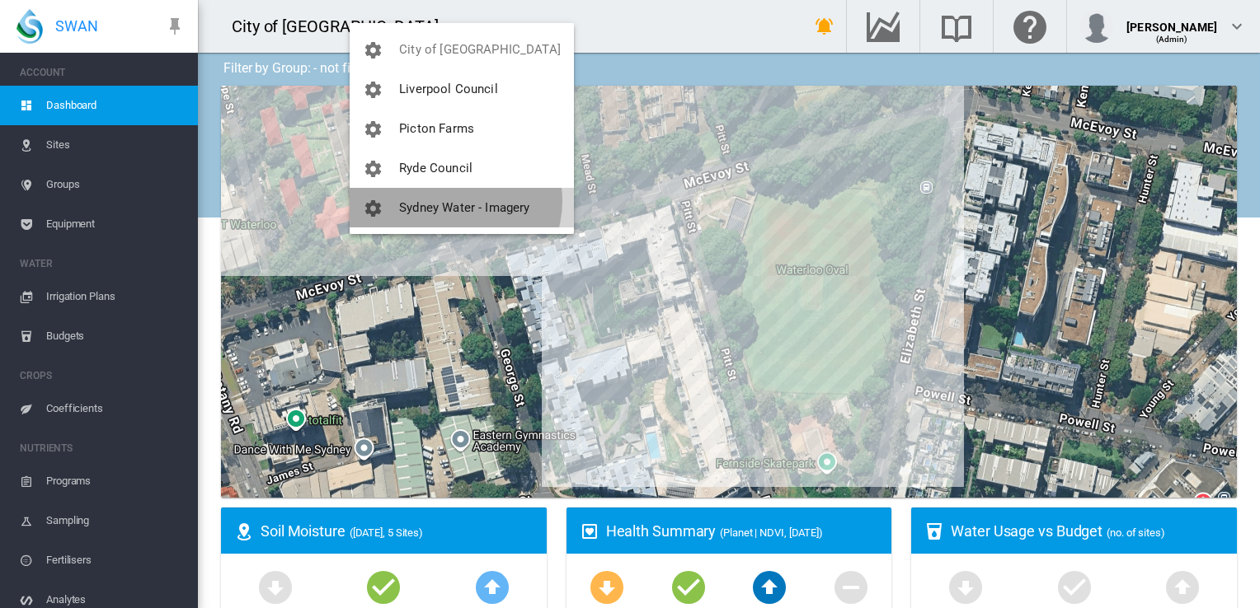
click at [454, 201] on span "Sydney Water - Imagery" at bounding box center [464, 207] width 130 height 15
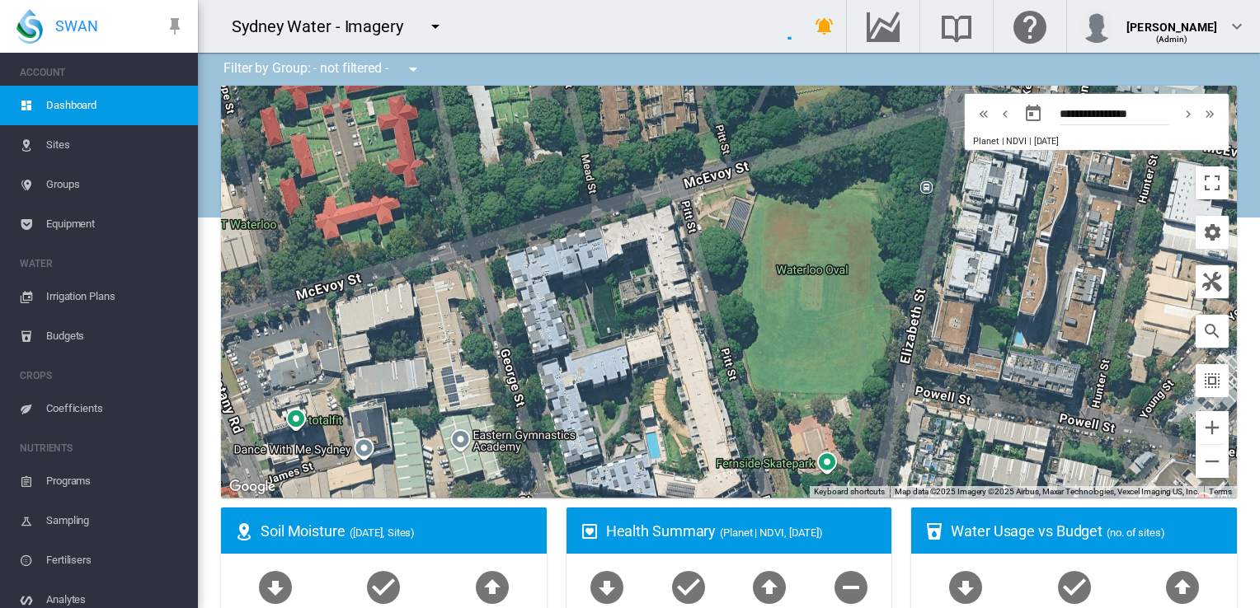
select select "**********"
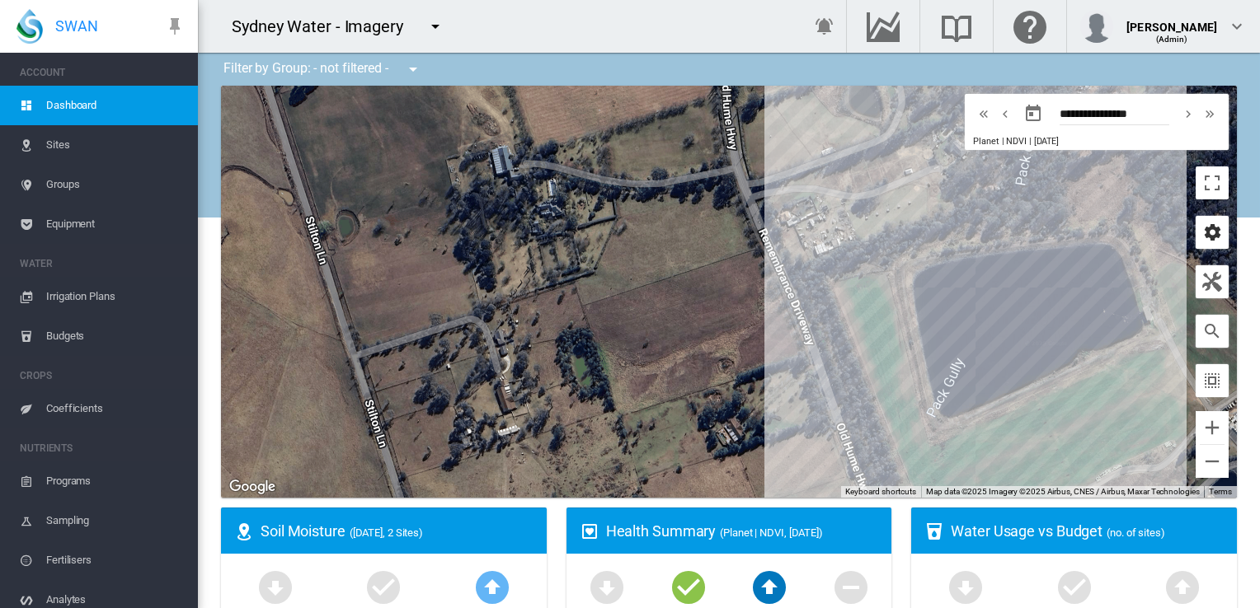
click at [1202, 235] on md-icon "icon-cog" at bounding box center [1212, 233] width 20 height 20
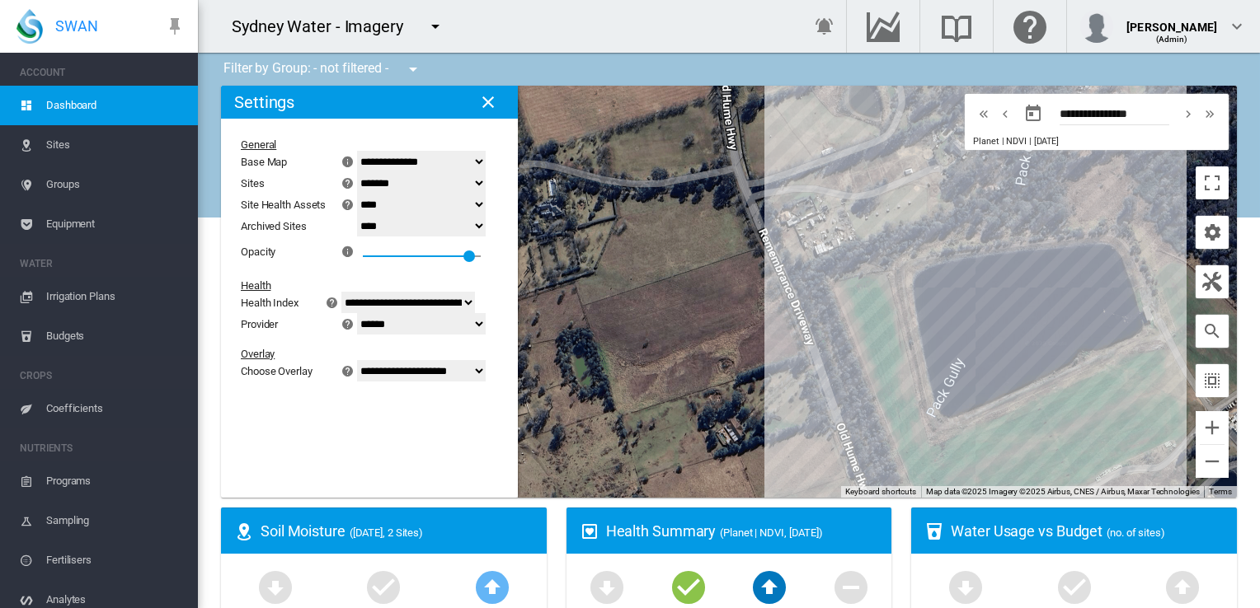
click at [486, 368] on select "**********" at bounding box center [421, 370] width 129 height 21
click at [486, 205] on select "******* **** ****" at bounding box center [421, 204] width 129 height 21
select select "****"
click at [367, 194] on select "******* **** ****" at bounding box center [421, 204] width 129 height 21
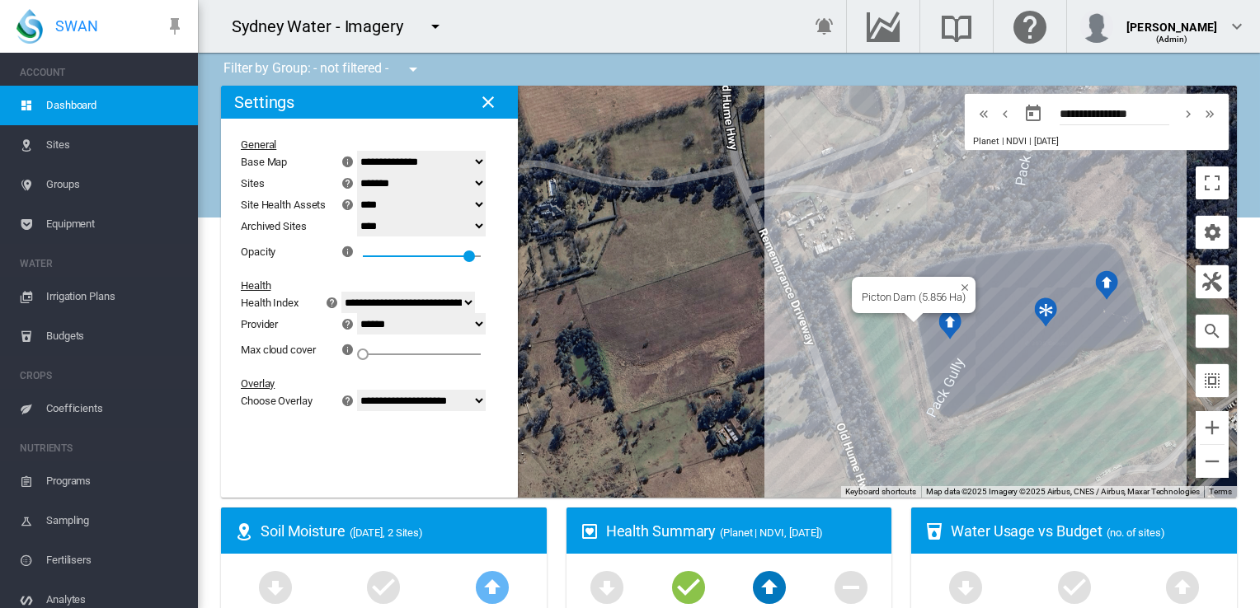
click at [943, 321] on img "NDVI: Picton Dam SHA1" at bounding box center [949, 324] width 36 height 43
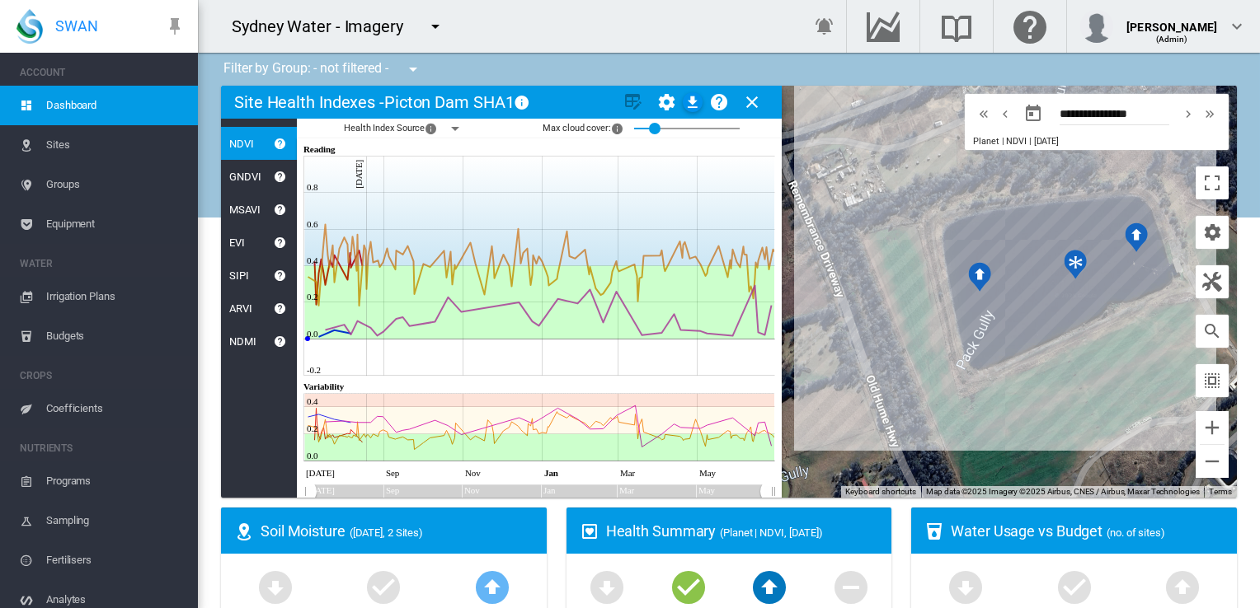
click at [455, 128] on md-icon "icon-menu-down" at bounding box center [455, 129] width 20 height 20
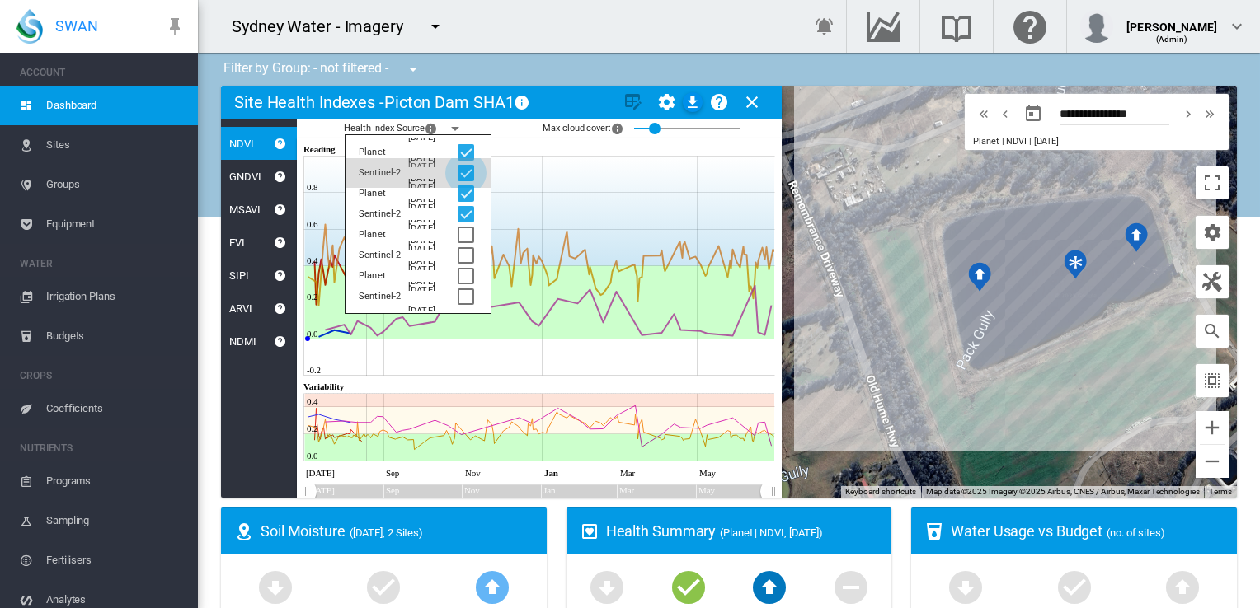
click at [465, 171] on div at bounding box center [465, 173] width 16 height 16
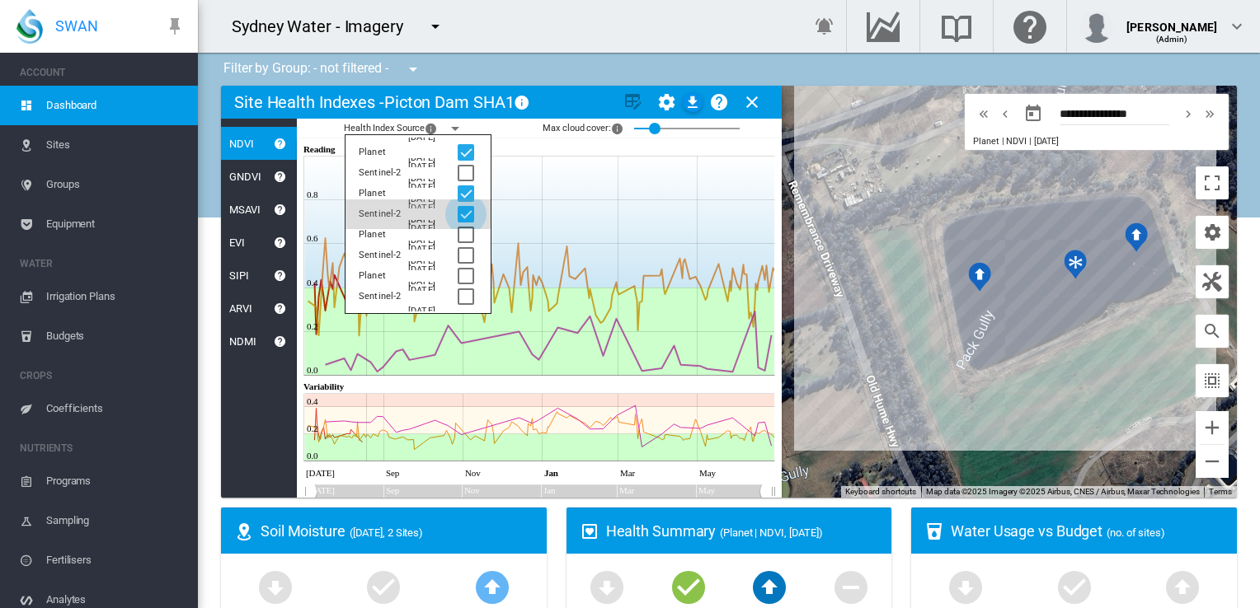
click at [467, 212] on div at bounding box center [465, 214] width 16 height 16
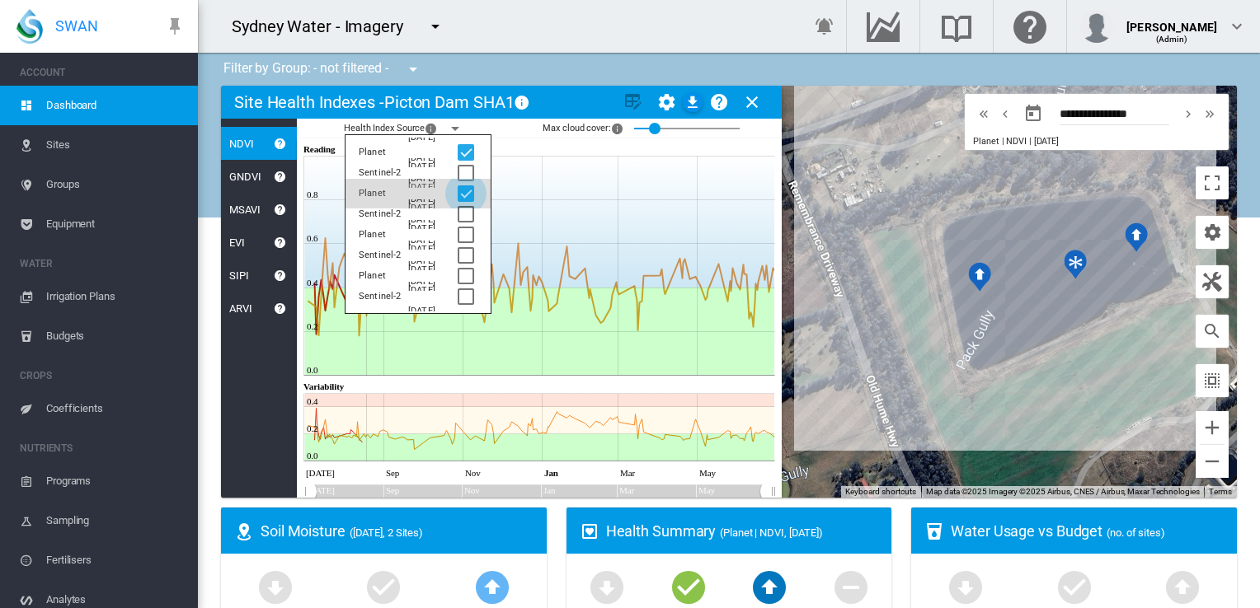
click at [465, 193] on div at bounding box center [465, 193] width 16 height 16
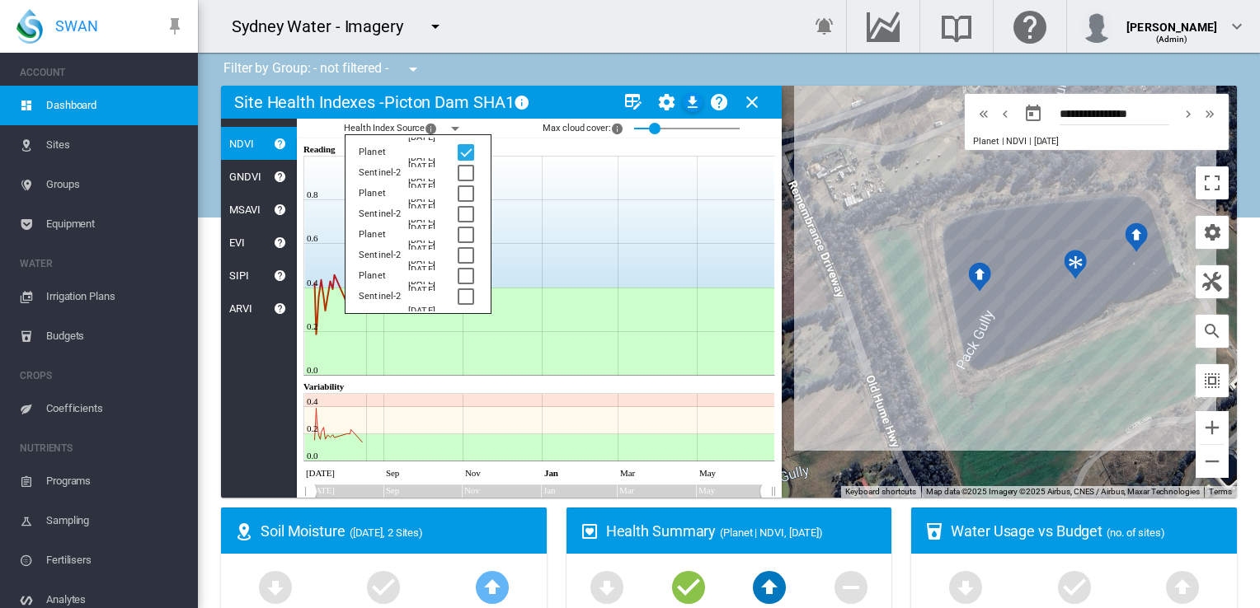
click at [457, 129] on md-icon "icon-menu-down" at bounding box center [455, 129] width 20 height 20
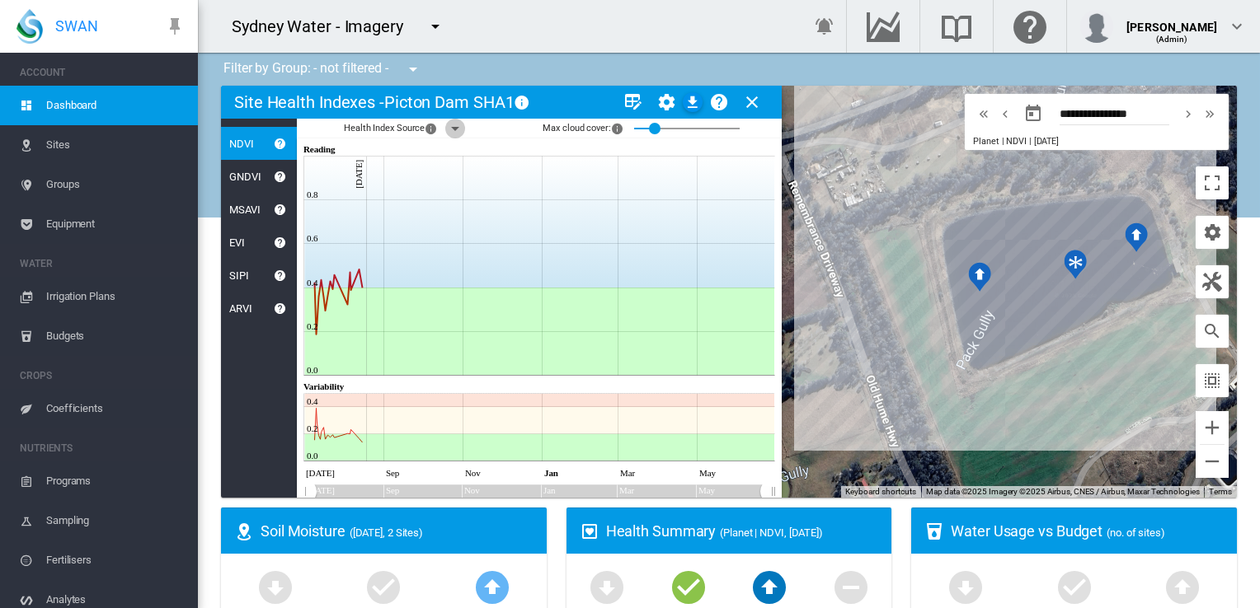
click at [454, 128] on md-icon "icon-menu-down" at bounding box center [455, 129] width 20 height 20
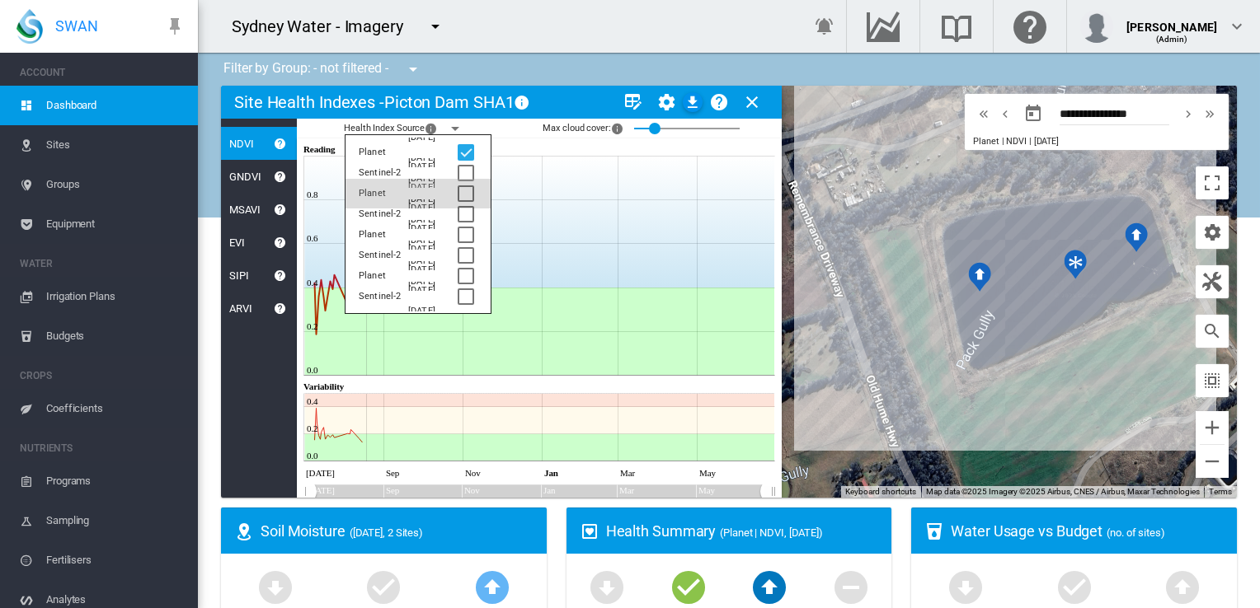
click at [462, 190] on div at bounding box center [465, 193] width 16 height 16
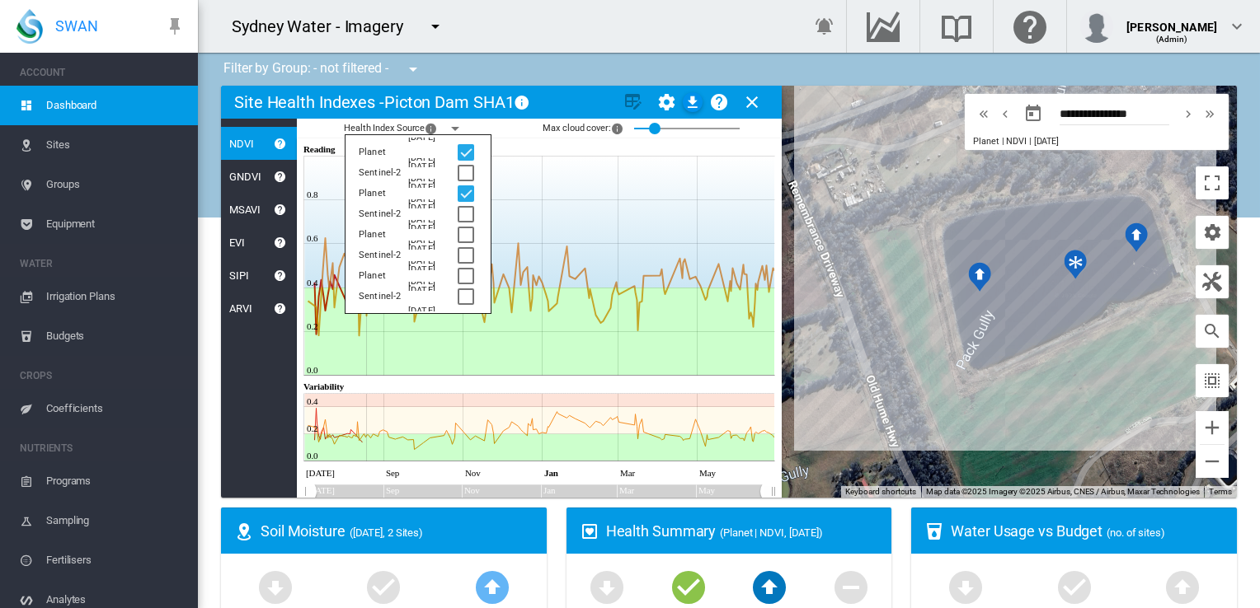
click at [552, 152] on icon "JavaScript chart by amCharts [DATE] Reading" at bounding box center [538, 146] width 471 height 17
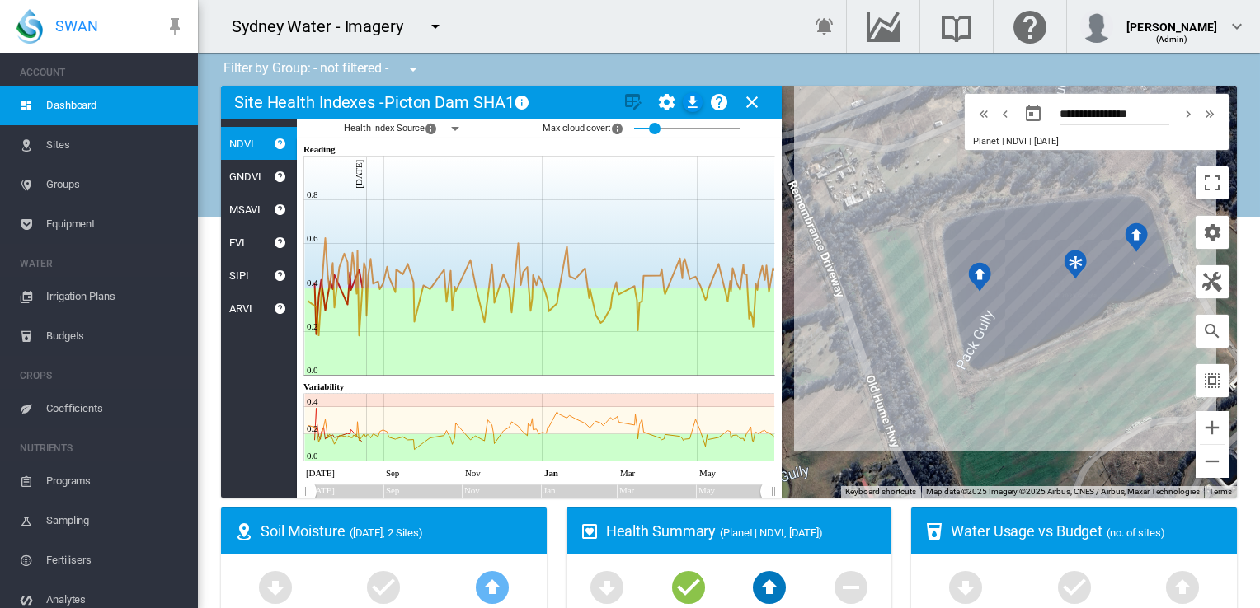
click at [748, 100] on md-icon "icon-close" at bounding box center [752, 102] width 20 height 20
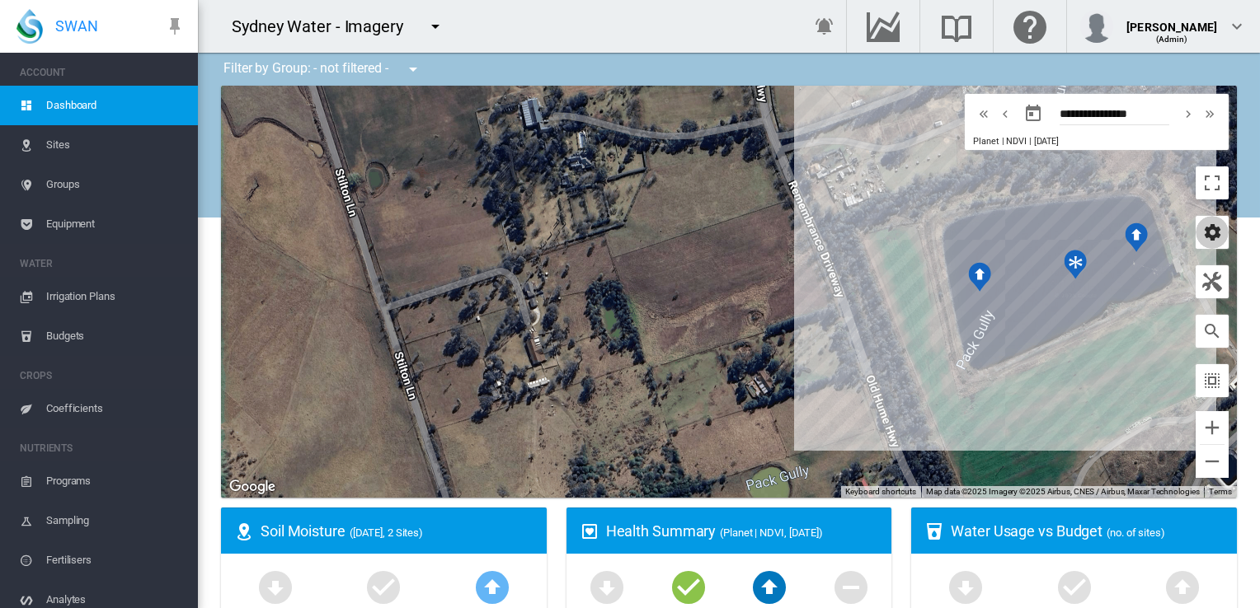
click at [1202, 229] on md-icon "icon-cog" at bounding box center [1212, 233] width 20 height 20
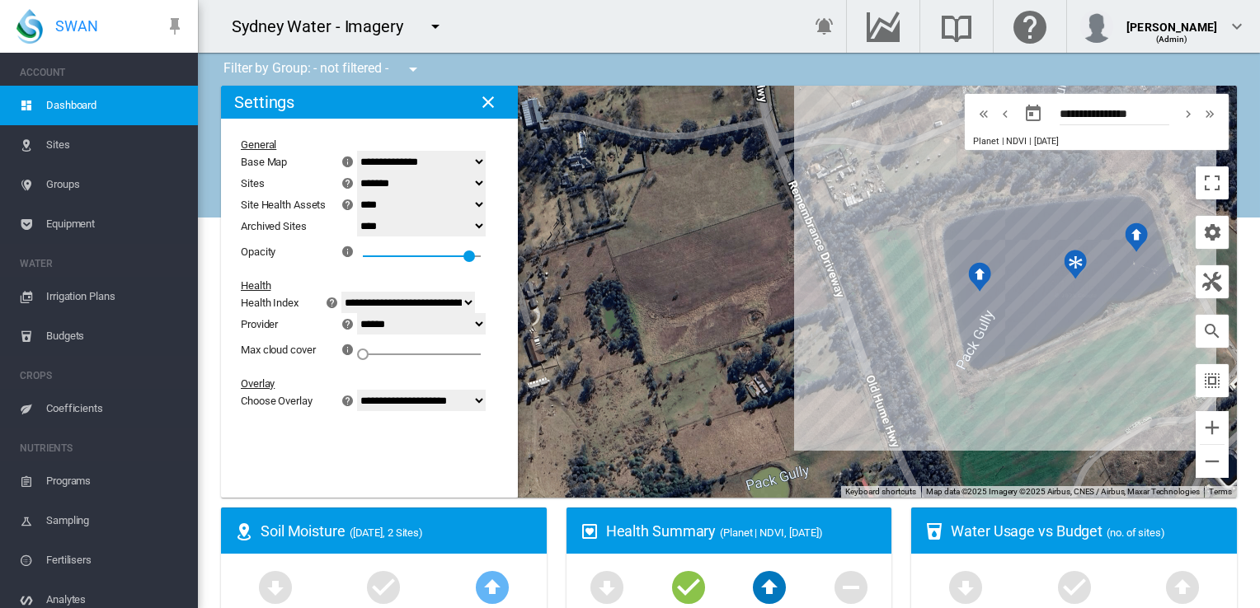
click at [81, 225] on span "Equipment" at bounding box center [115, 224] width 138 height 40
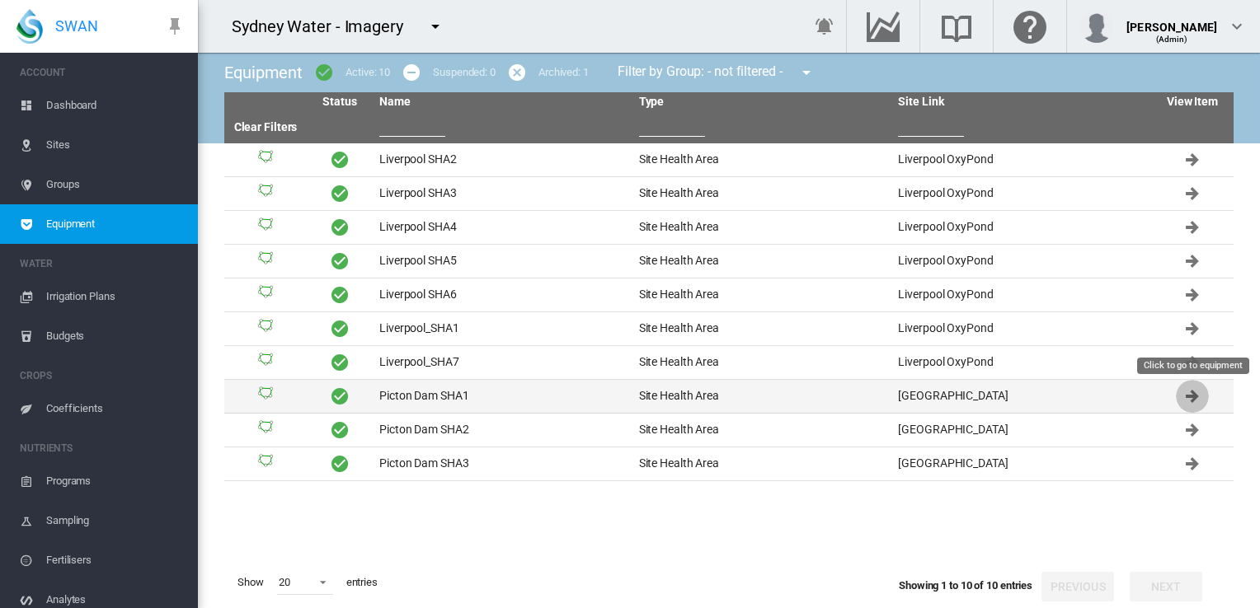
click at [1187, 394] on md-icon "Click to go to equipment" at bounding box center [1192, 397] width 20 height 20
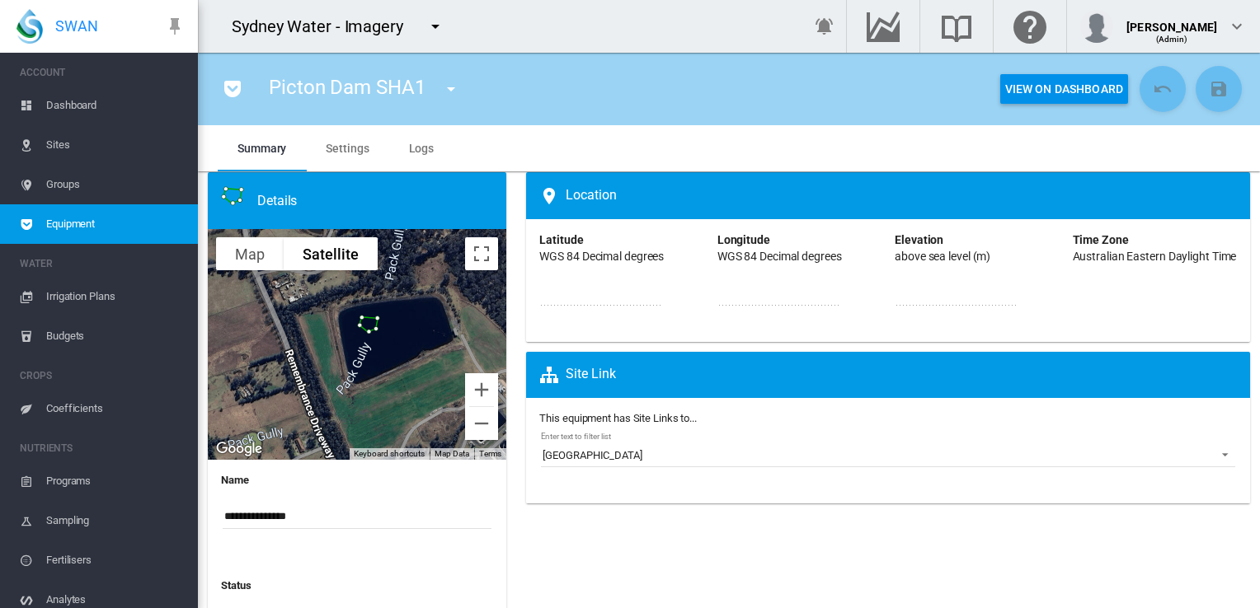
click at [353, 146] on span "Settings" at bounding box center [347, 148] width 43 height 13
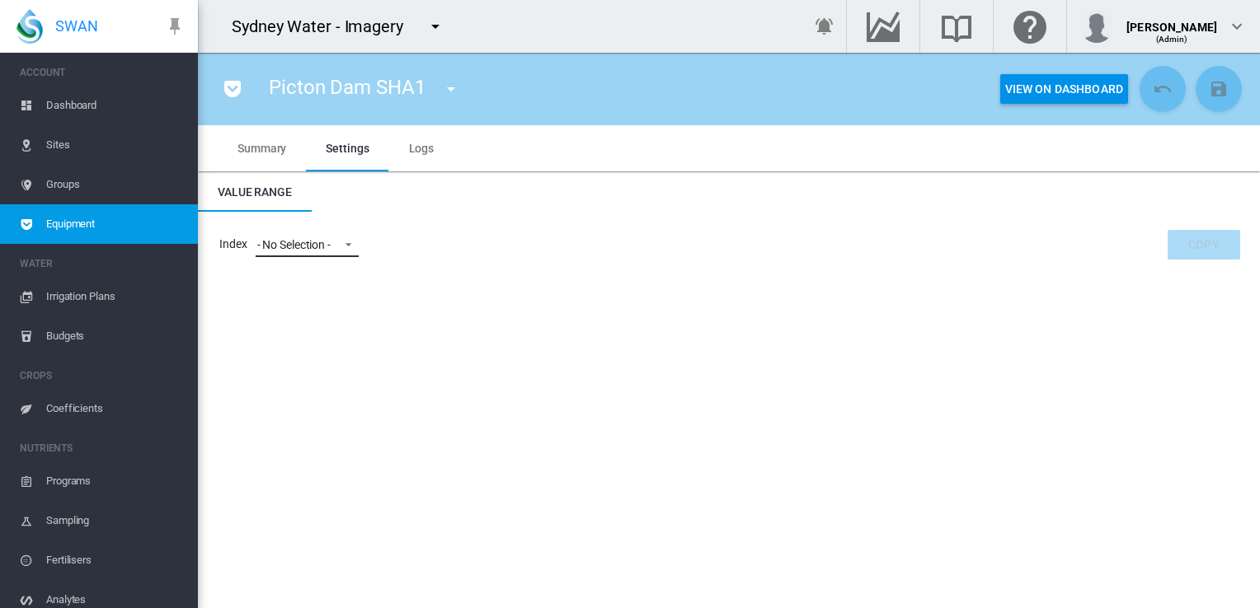
click at [349, 246] on span at bounding box center [344, 243] width 20 height 15
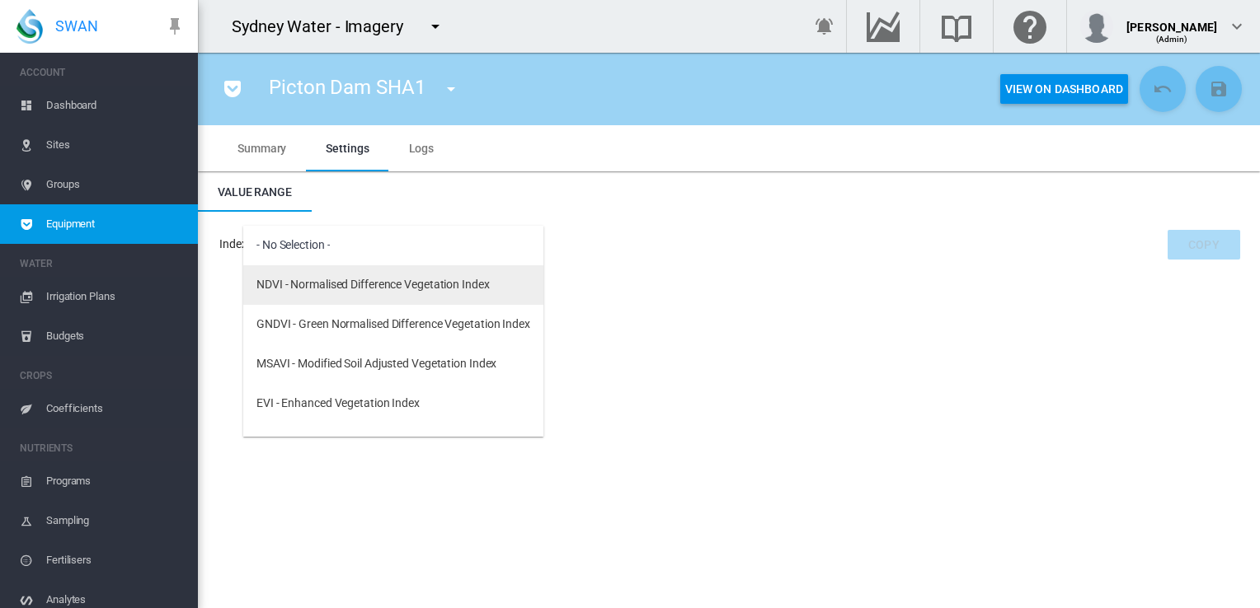
click at [349, 286] on div "NDVI - Normalised Difference Vegetation Index" at bounding box center [372, 285] width 233 height 16
